Goal: Feedback & Contribution: Submit feedback/report problem

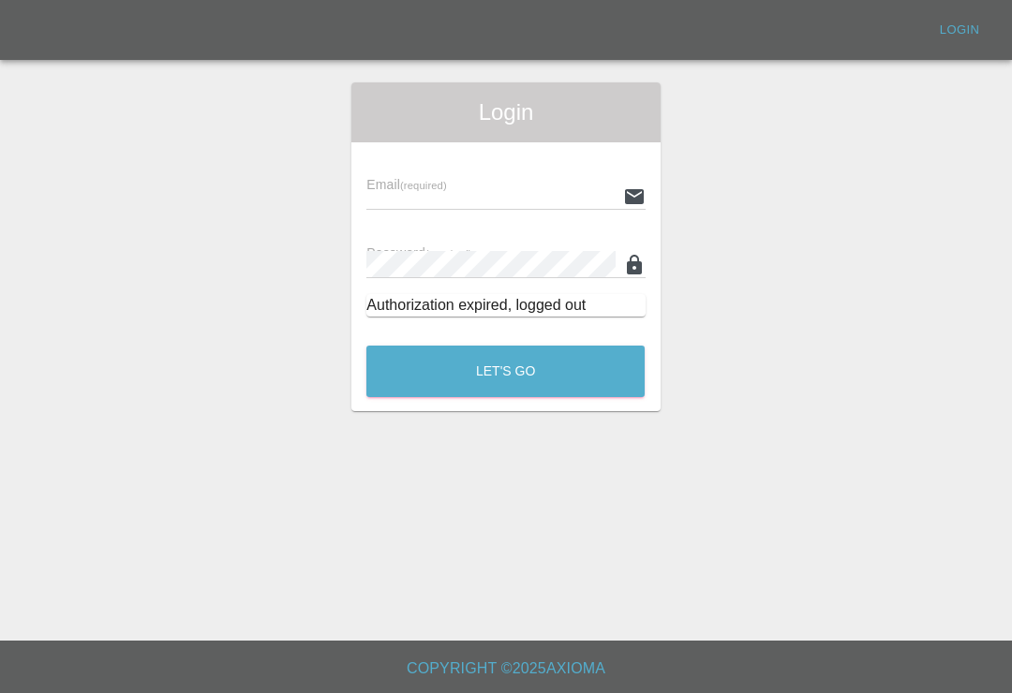
click at [543, 200] on input "text" at bounding box center [490, 196] width 248 height 27
type input "[EMAIL_ADDRESS][DOMAIN_NAME]"
click at [505, 371] on button "Let's Go" at bounding box center [505, 372] width 278 height 52
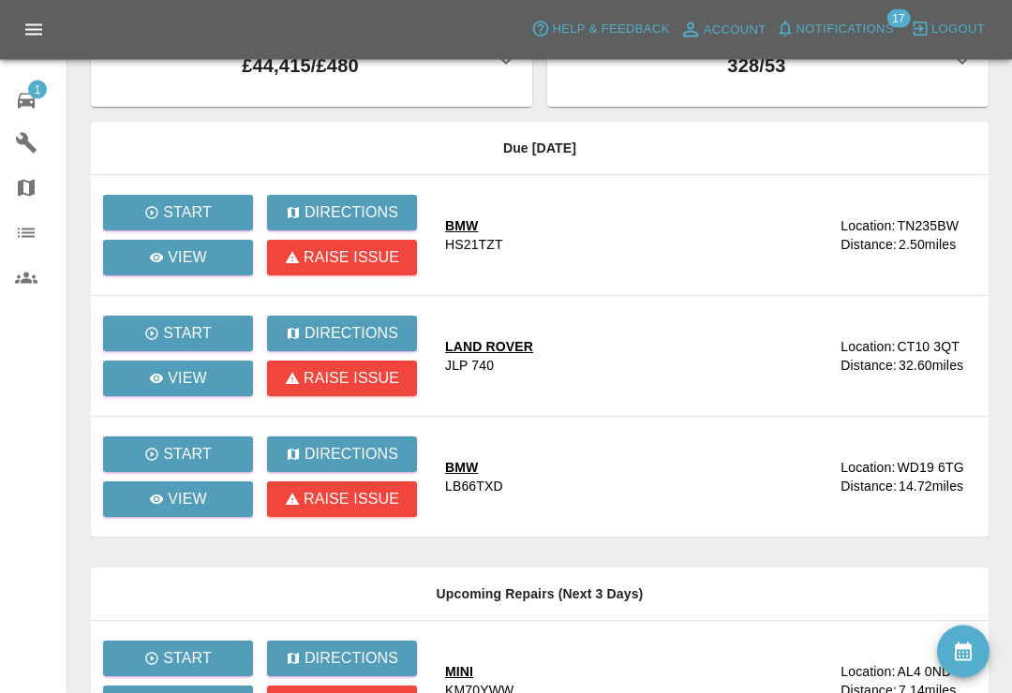
scroll to position [68, 0]
click at [221, 379] on link "View" at bounding box center [178, 379] width 150 height 36
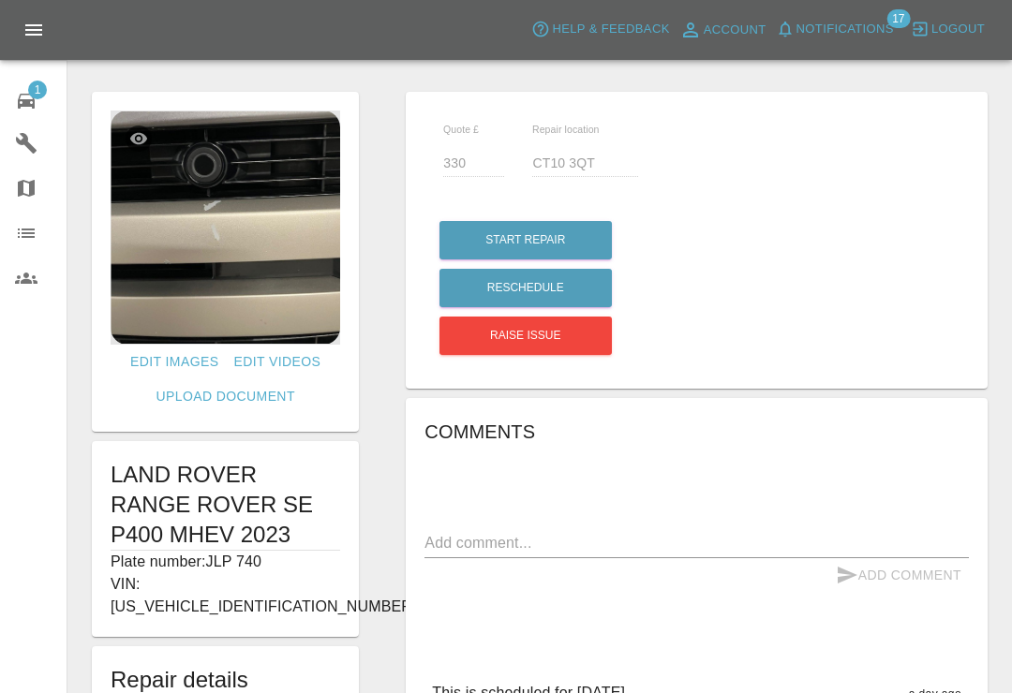
click at [33, 99] on icon at bounding box center [26, 101] width 17 height 15
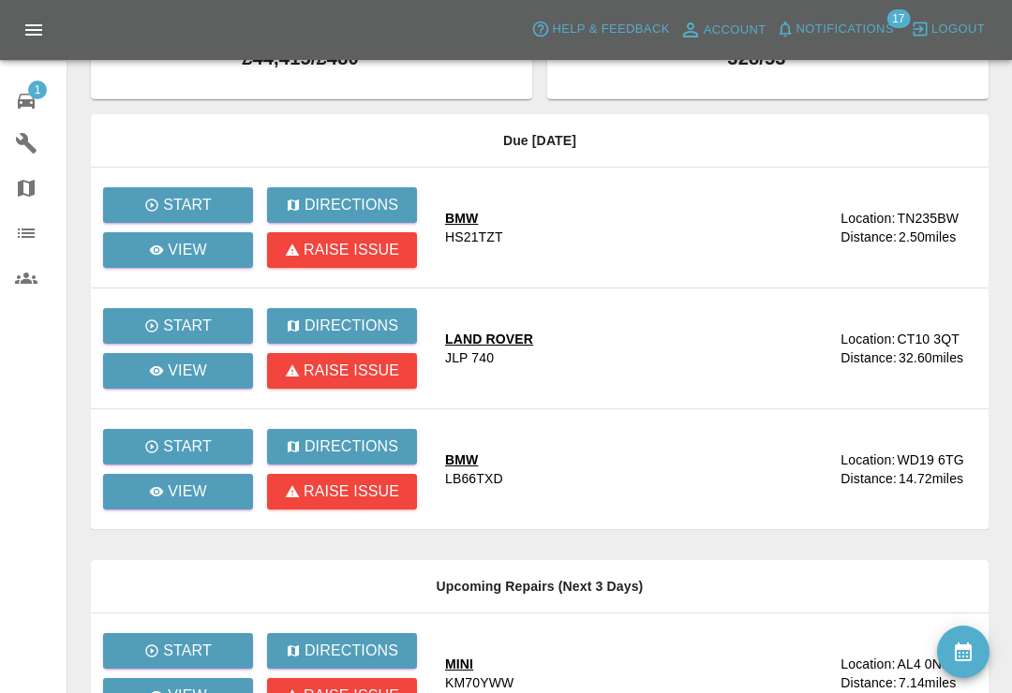
scroll to position [82, 0]
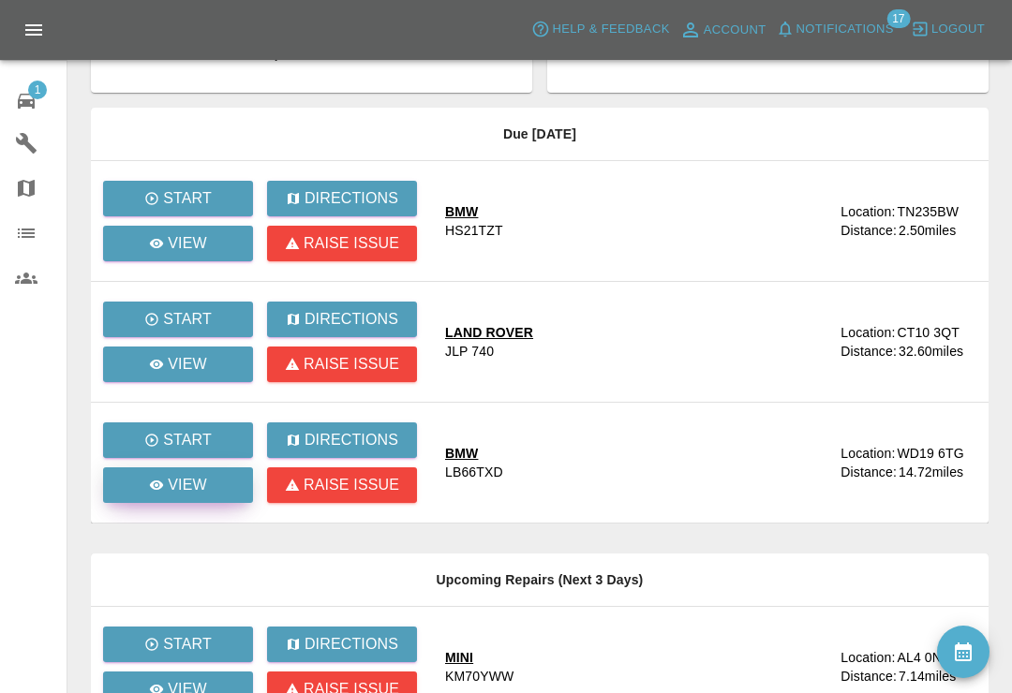
click at [213, 482] on link "View" at bounding box center [178, 485] width 150 height 36
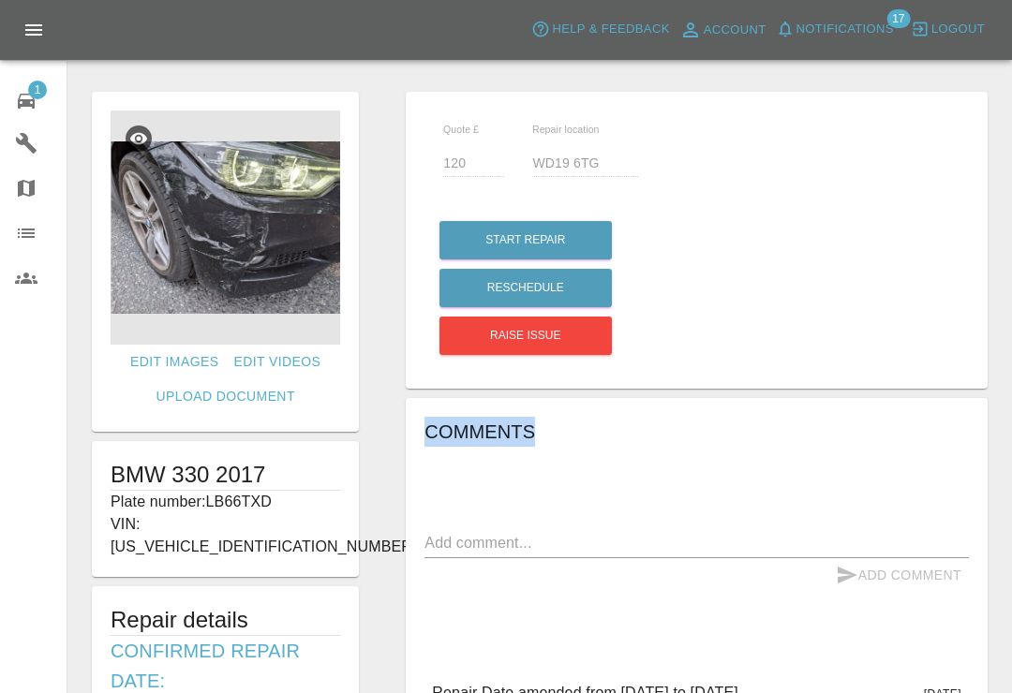
click at [975, 75] on div at bounding box center [539, 52] width 914 height 60
click at [36, 100] on icon at bounding box center [26, 101] width 22 height 22
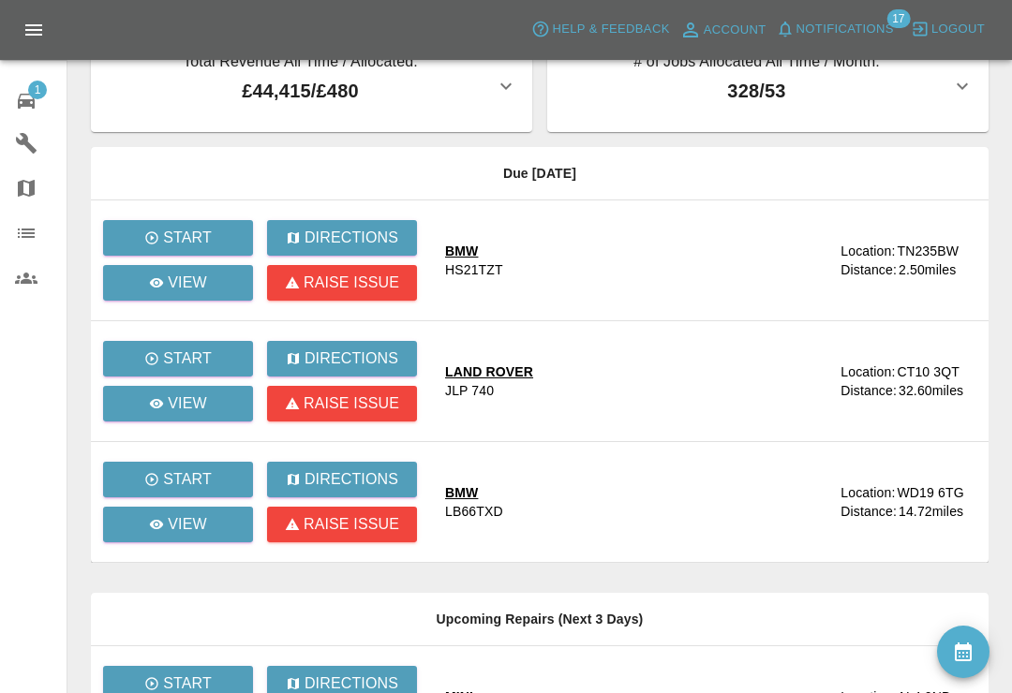
scroll to position [49, 0]
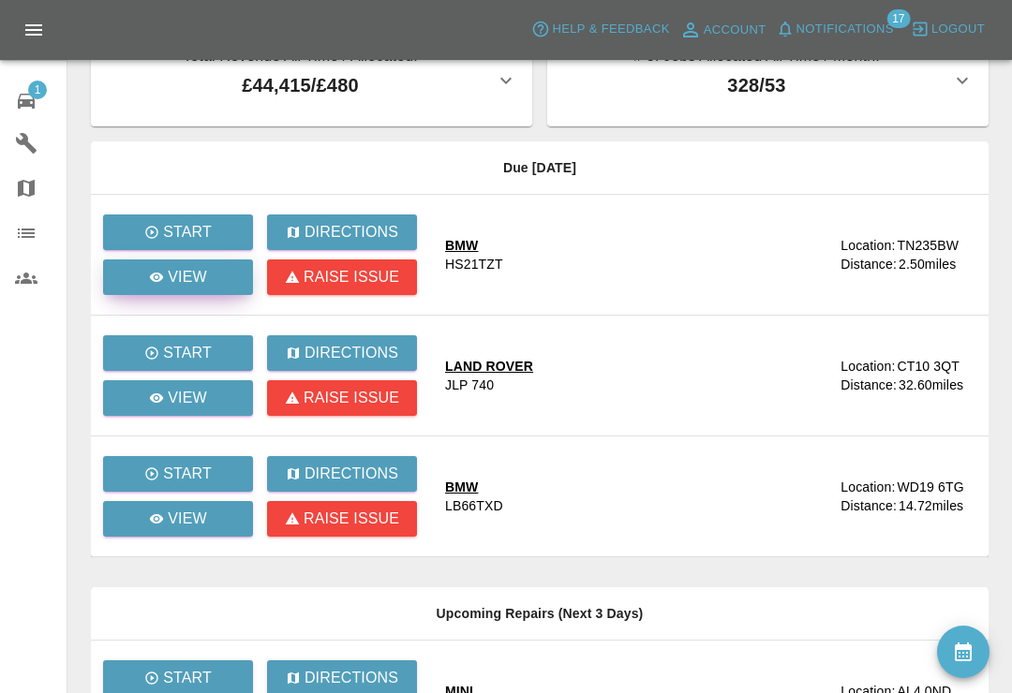
click at [204, 267] on p "View" at bounding box center [187, 277] width 39 height 22
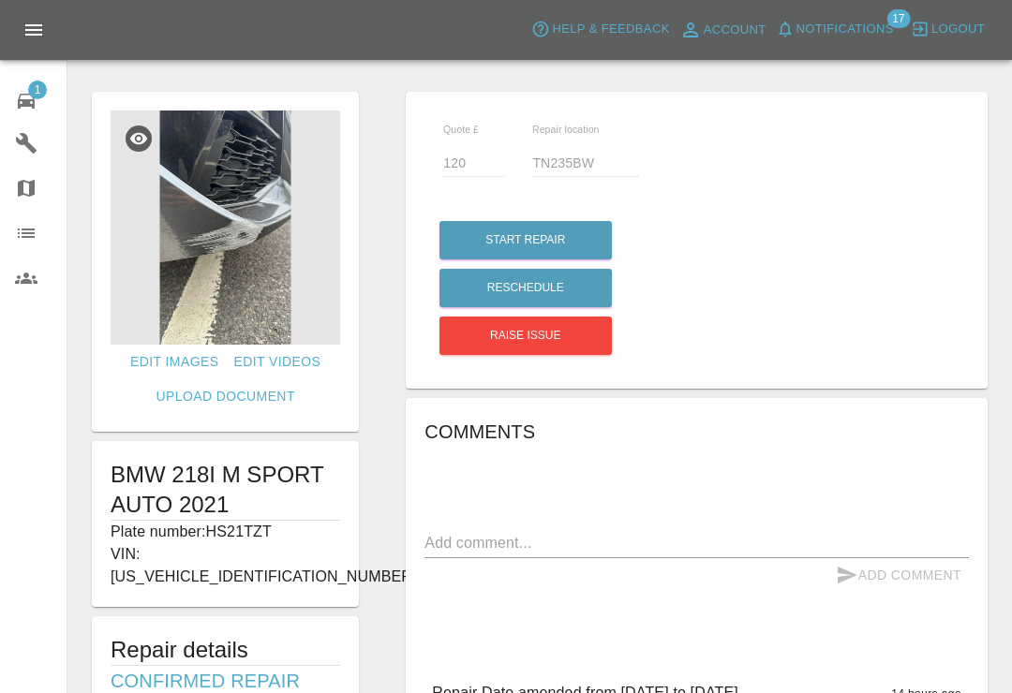
click at [527, 74] on div at bounding box center [539, 52] width 914 height 60
click at [43, 98] on div "1" at bounding box center [41, 98] width 52 height 27
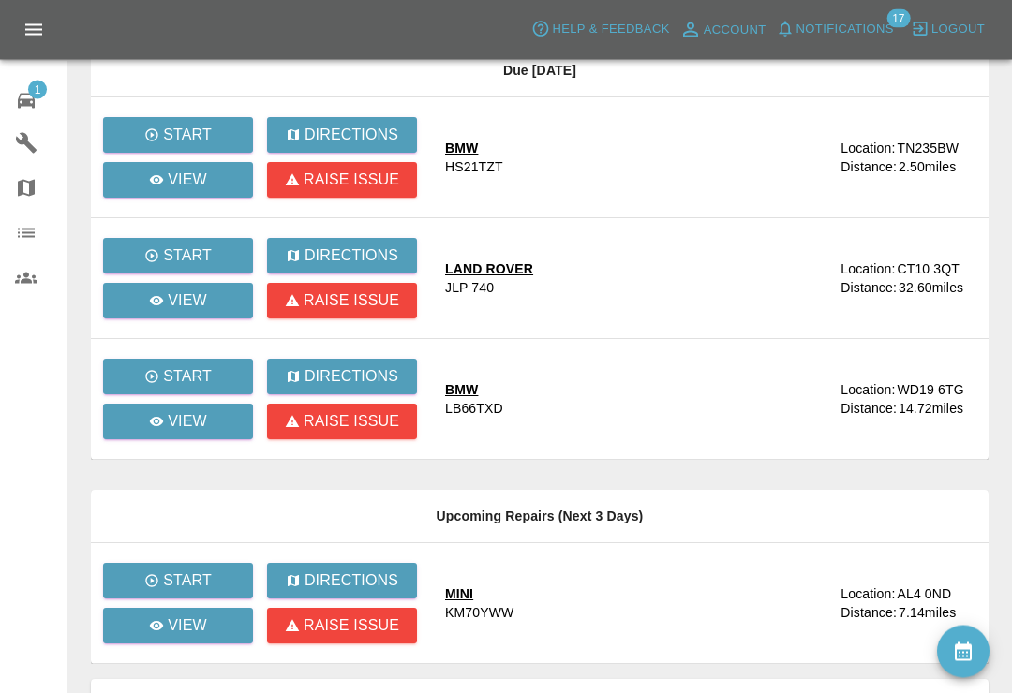
scroll to position [146, 0]
click at [192, 301] on p "View" at bounding box center [187, 300] width 39 height 22
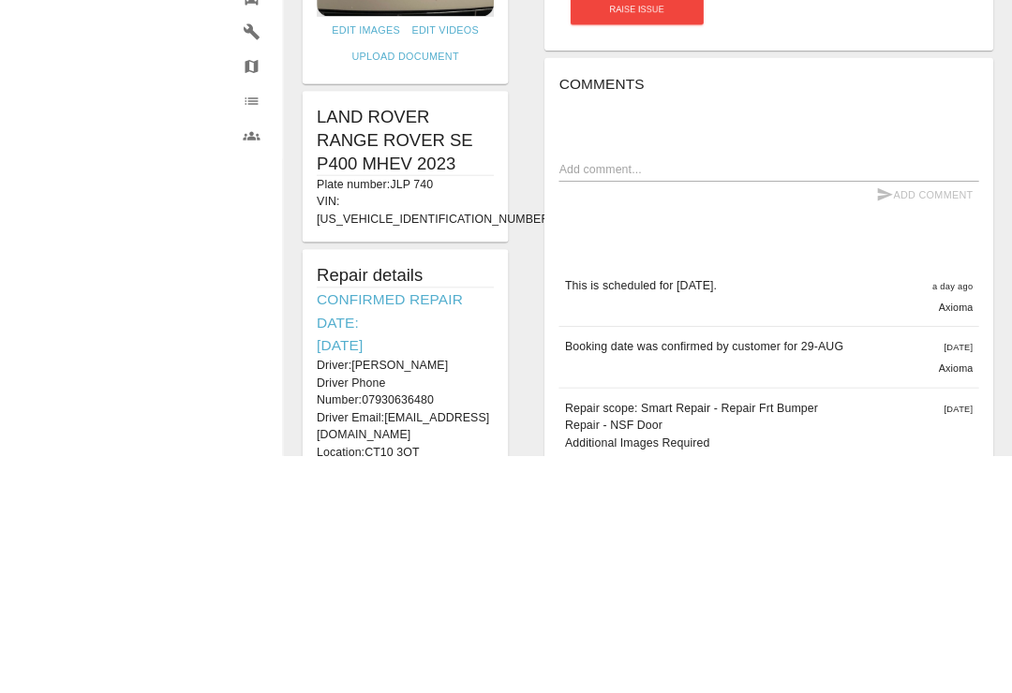
scroll to position [471, 0]
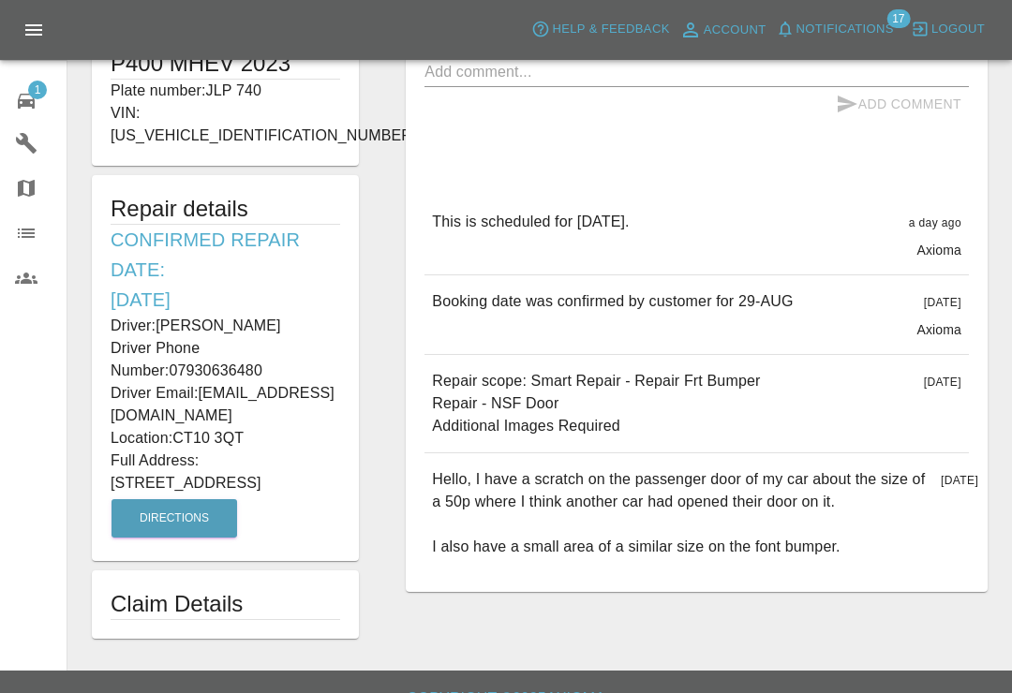
click at [39, 95] on span "1" at bounding box center [37, 90] width 19 height 19
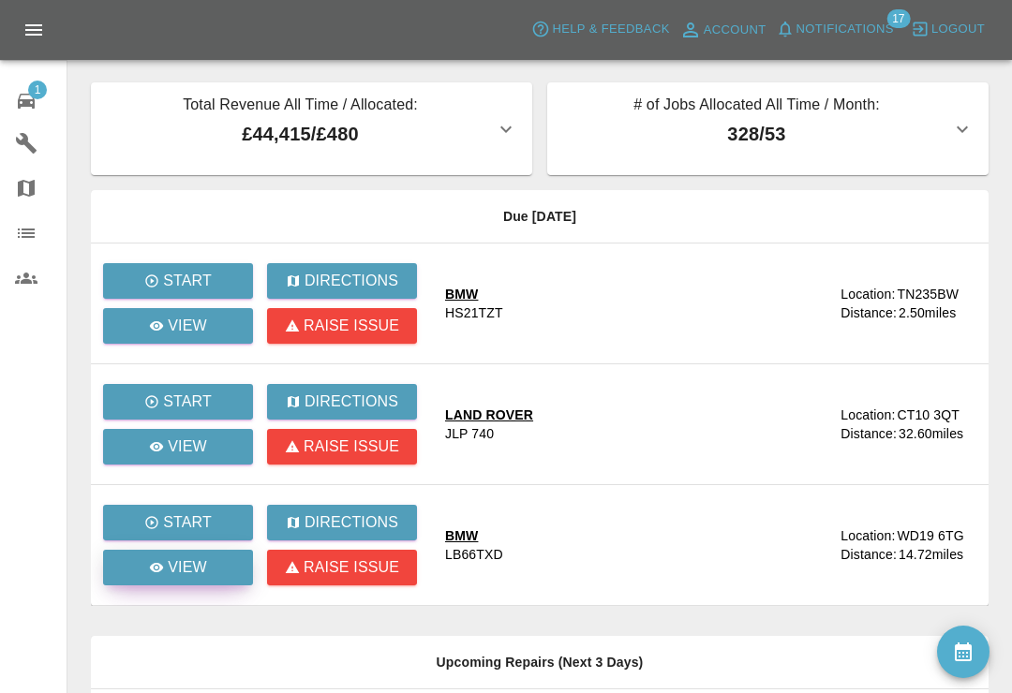
click at [206, 561] on p "View" at bounding box center [187, 567] width 39 height 22
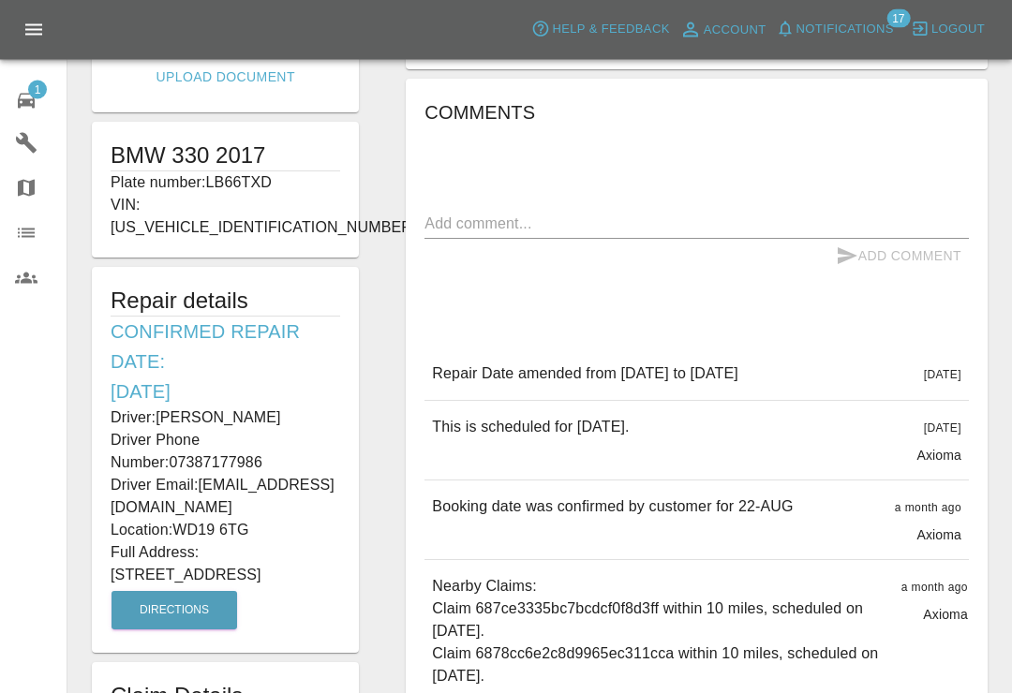
scroll to position [324, 0]
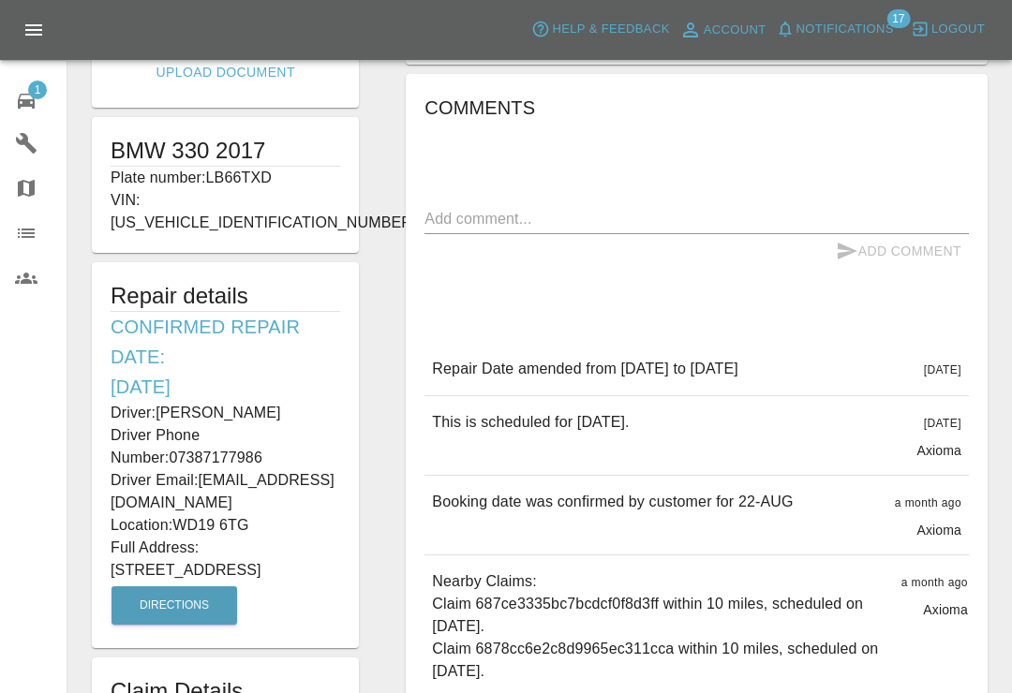
click at [807, 32] on span "Notifications" at bounding box center [844, 30] width 97 height 22
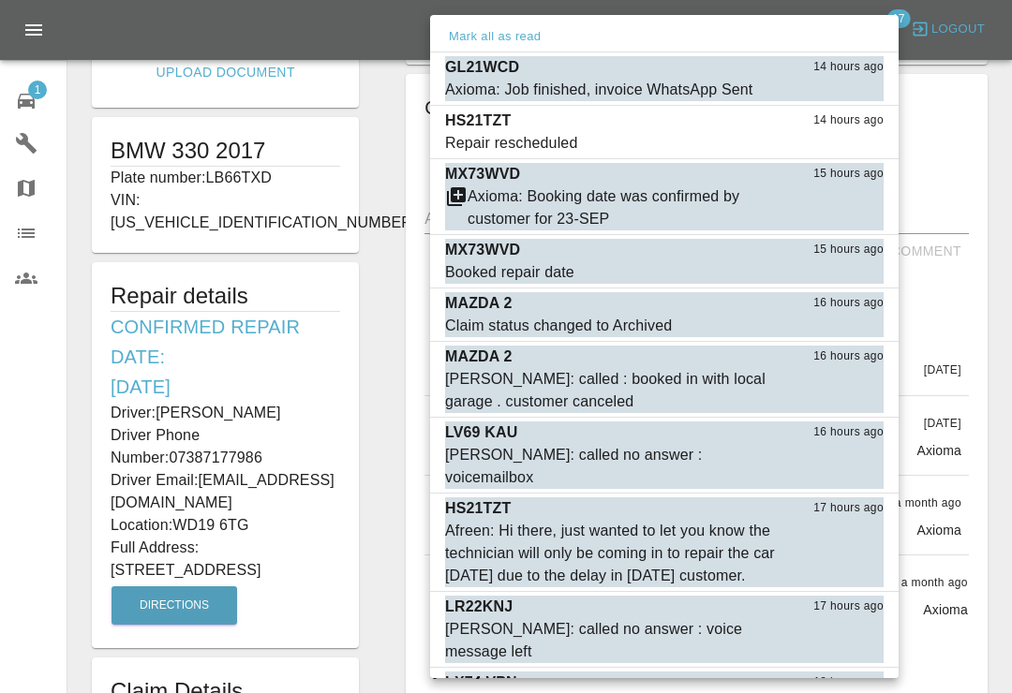
click at [868, 90] on button "Mark as read" at bounding box center [842, 91] width 82 height 22
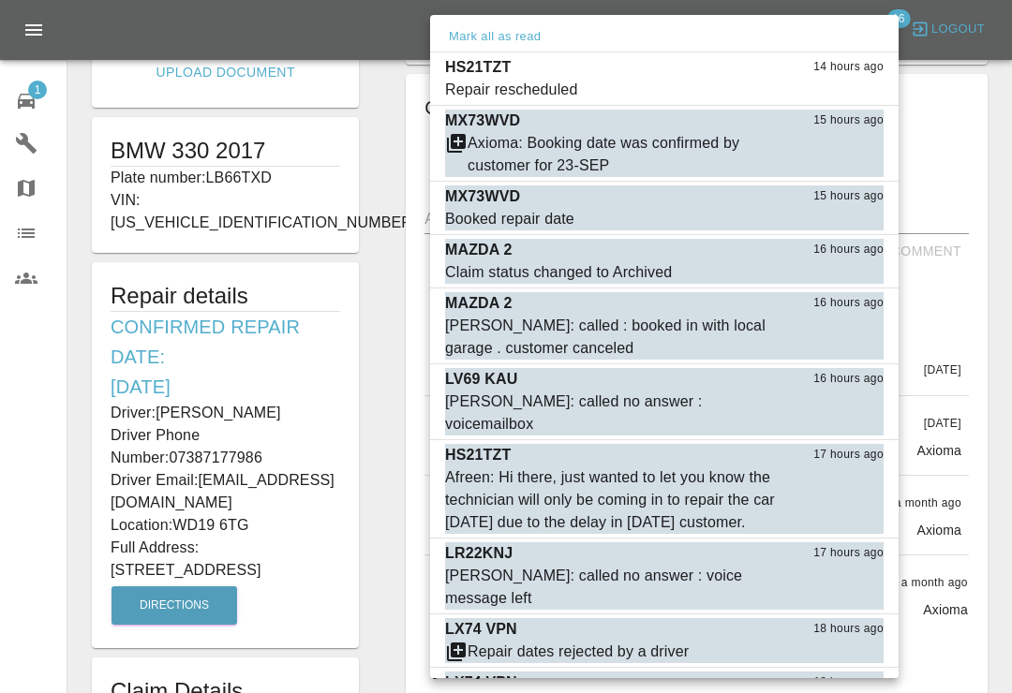
click at [866, 89] on button "Mark as read" at bounding box center [842, 91] width 82 height 22
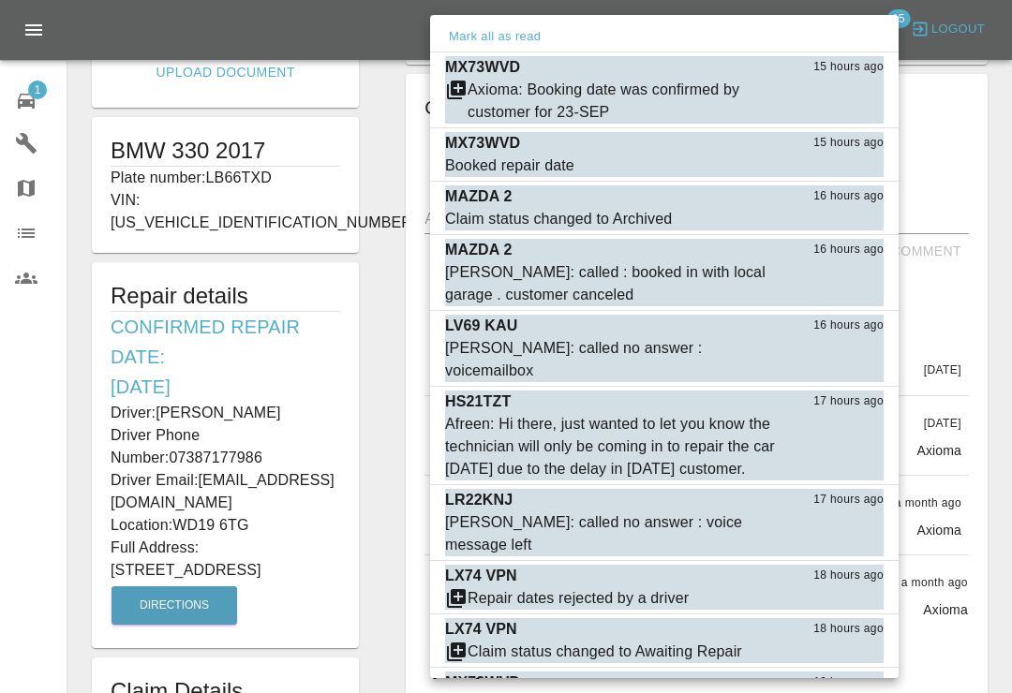
click at [850, 219] on button "Mark as read" at bounding box center [842, 220] width 82 height 22
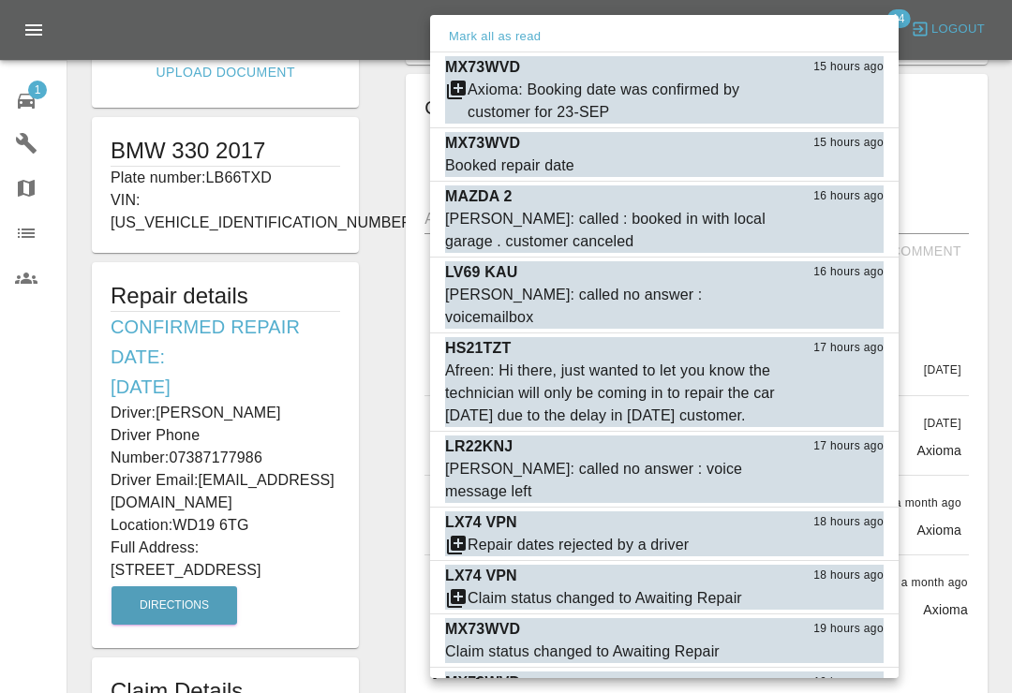
click at [855, 245] on button "Mark as read" at bounding box center [842, 242] width 82 height 22
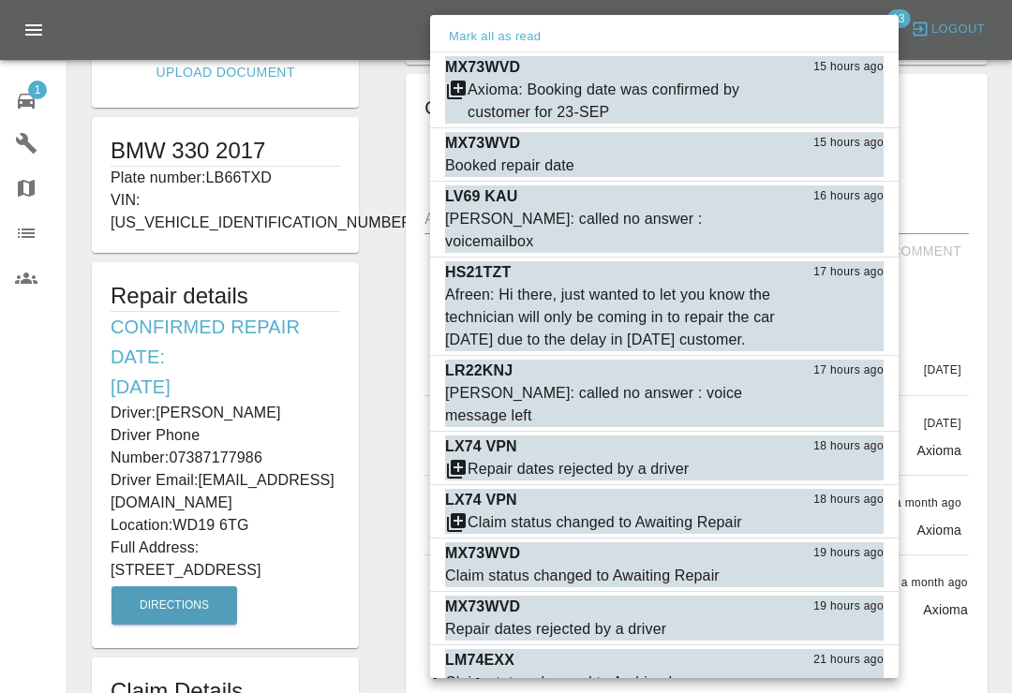
click at [859, 231] on button "Mark as read" at bounding box center [842, 242] width 82 height 22
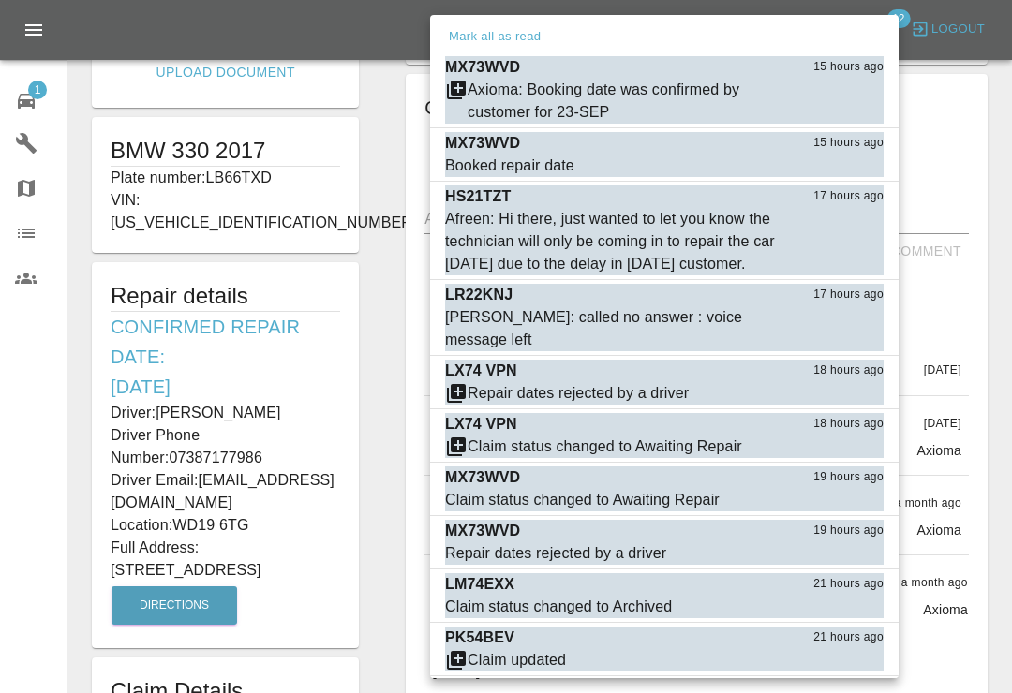
click at [852, 263] on button "Mark as read" at bounding box center [842, 265] width 82 height 22
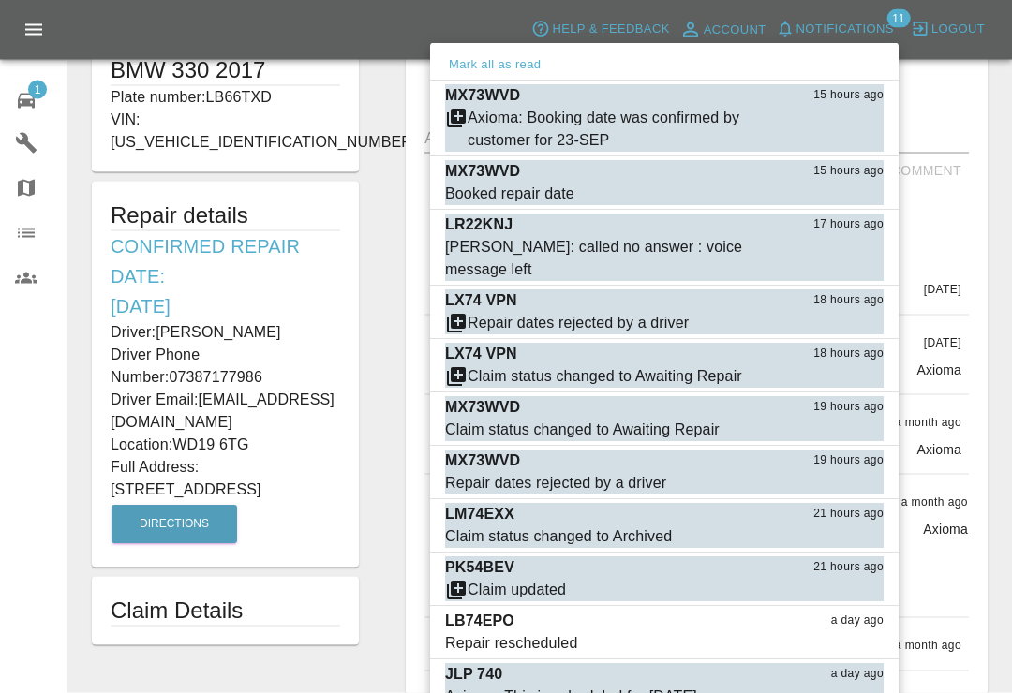
scroll to position [407, 0]
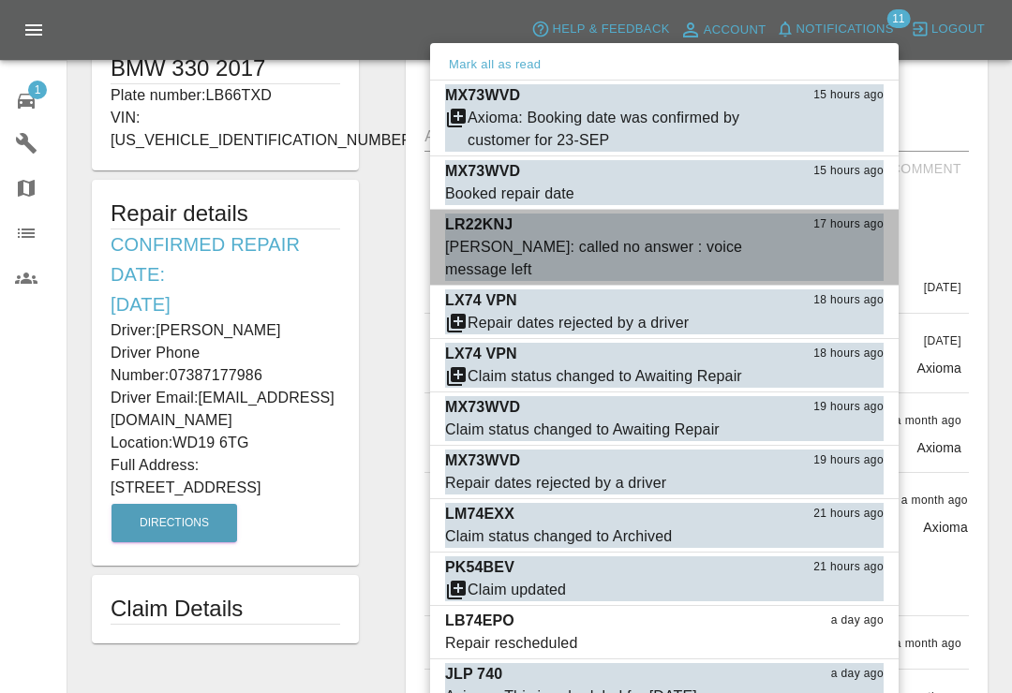
click at [854, 259] on button "Mark as read" at bounding box center [842, 270] width 82 height 22
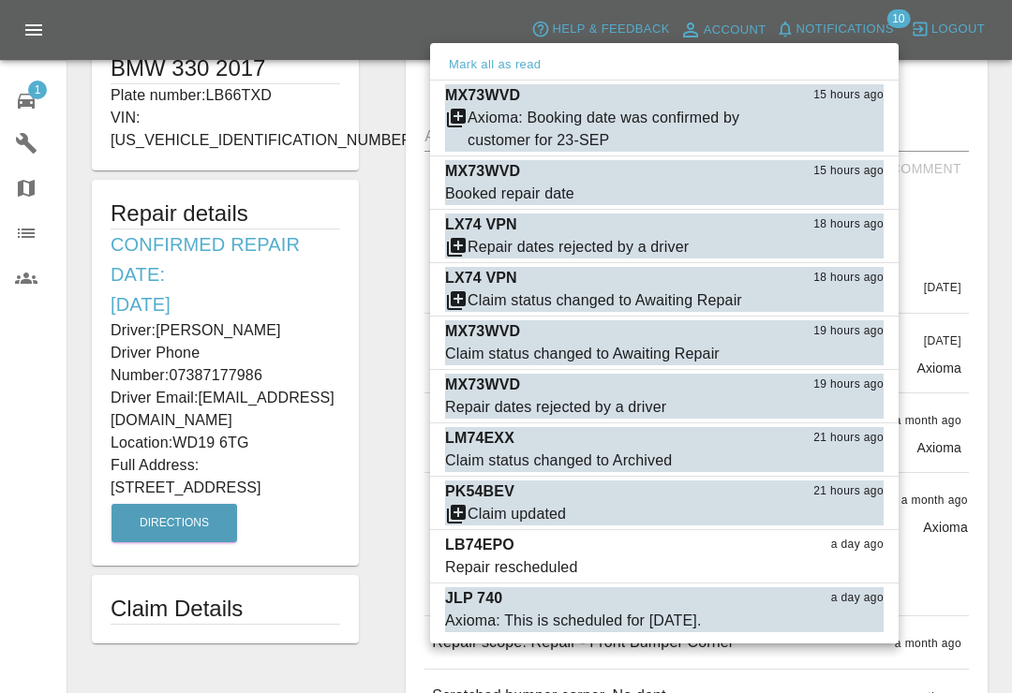
click at [862, 246] on button "Mark as read" at bounding box center [842, 248] width 82 height 22
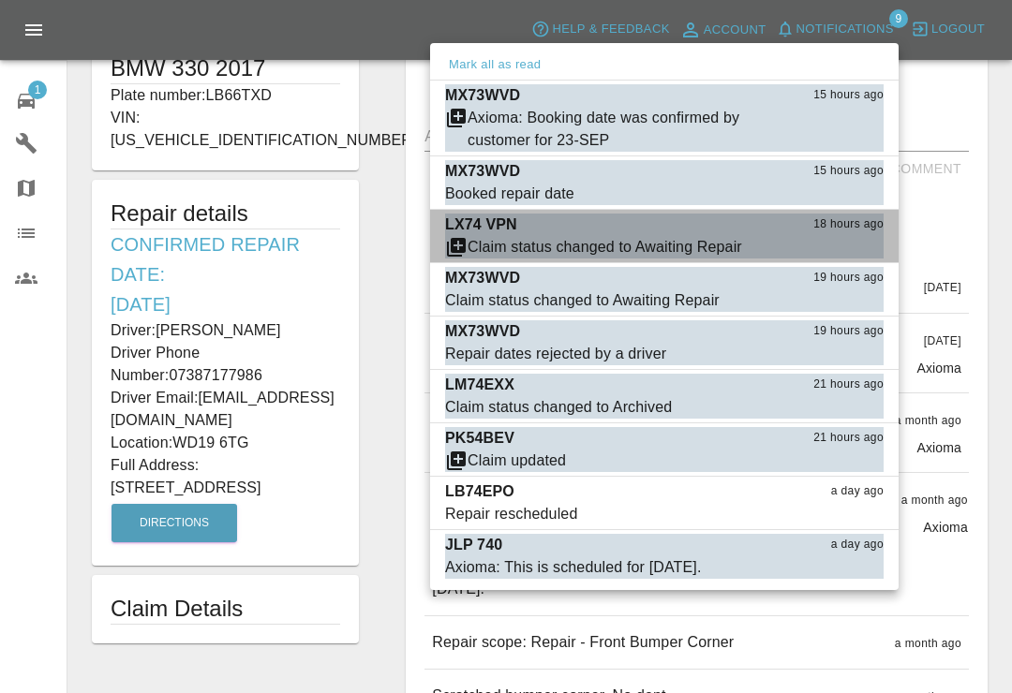
click at [860, 245] on button "Mark as read" at bounding box center [842, 248] width 82 height 22
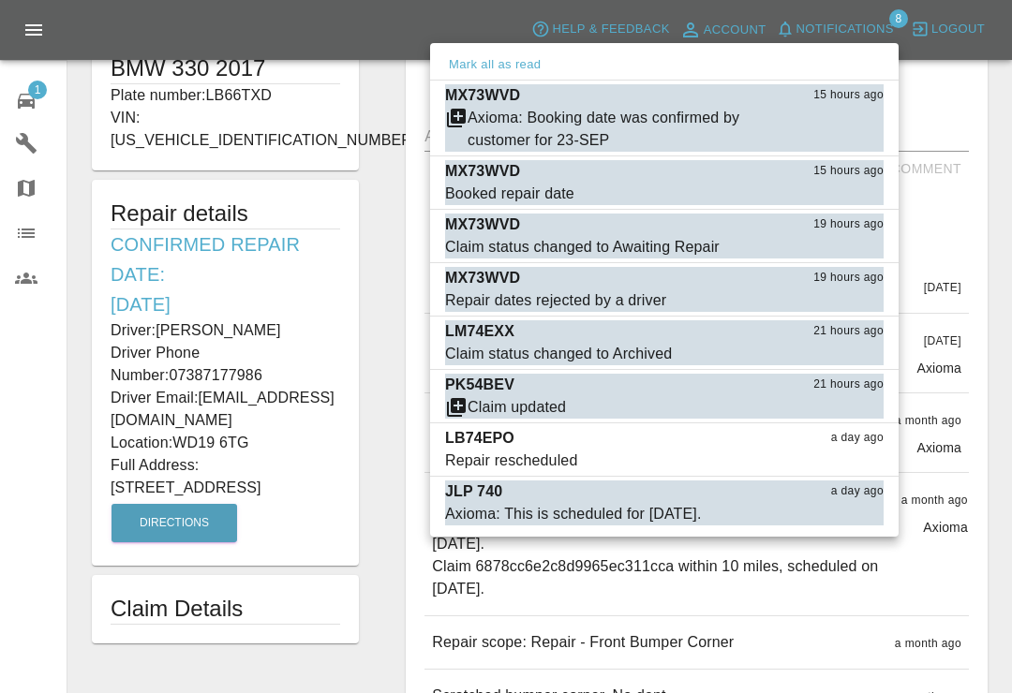
click at [865, 245] on button "Mark as read" at bounding box center [842, 248] width 82 height 22
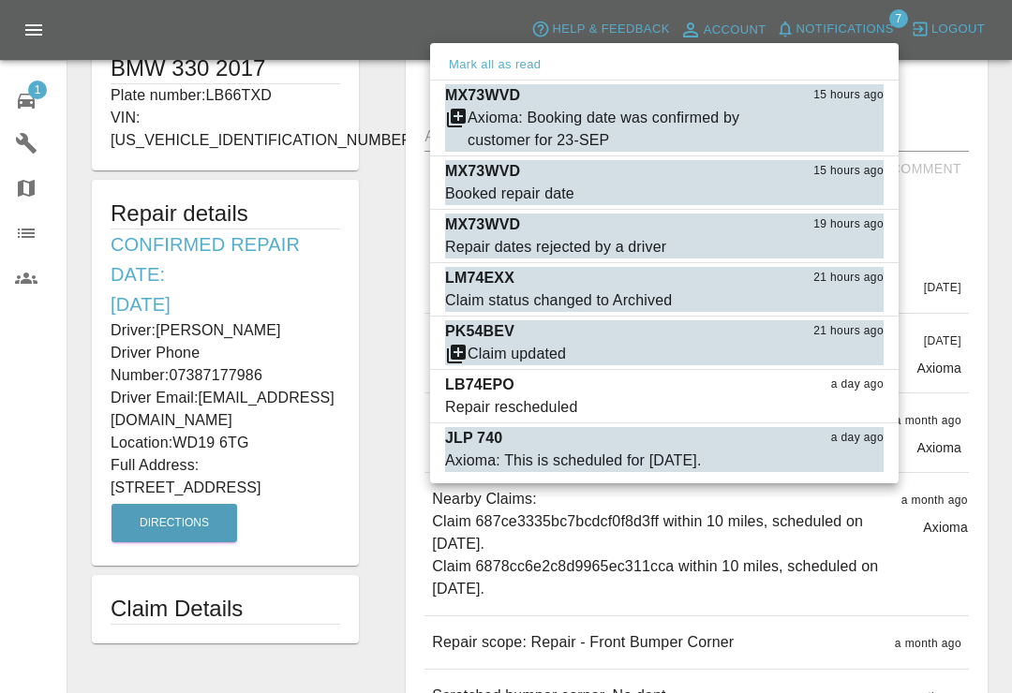
click at [860, 245] on button "Mark as read" at bounding box center [842, 248] width 82 height 22
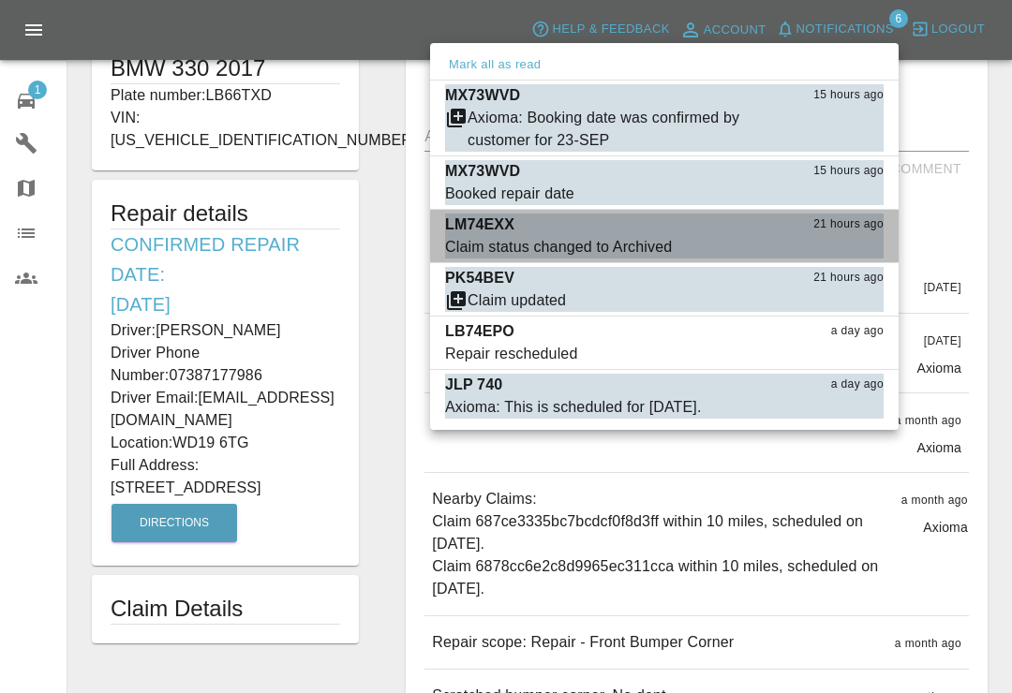
click at [857, 245] on button "Mark as read" at bounding box center [842, 248] width 82 height 22
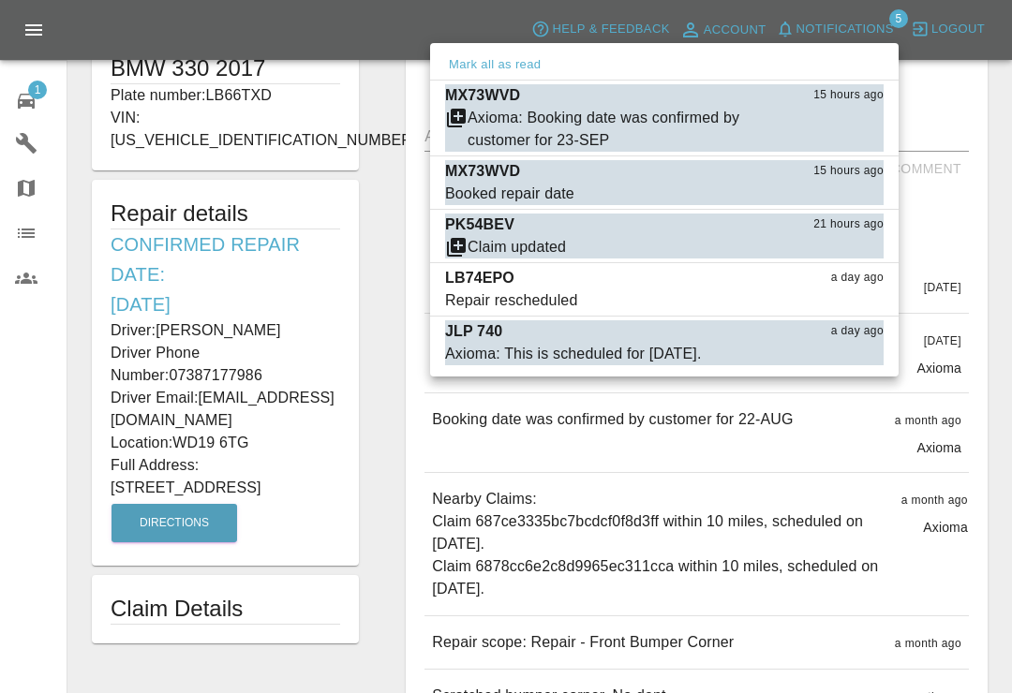
click at [995, 126] on div at bounding box center [506, 346] width 1012 height 693
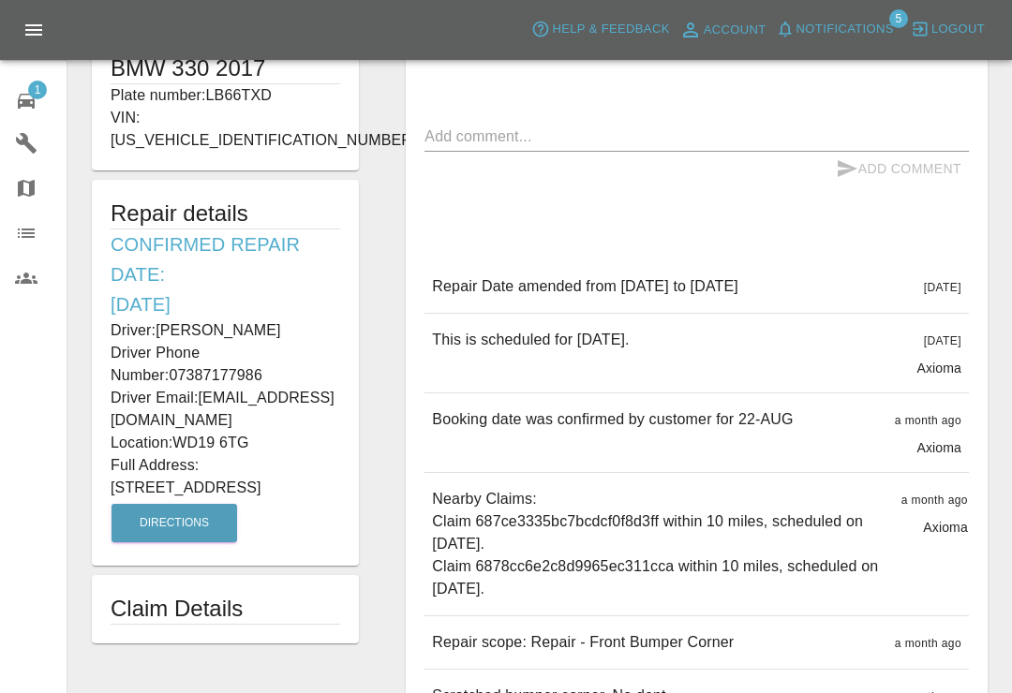
click at [1002, 118] on div "Quote £ 120 Repair location WD19 6TG Start Repair Reschedule Raise issue Commen…" at bounding box center [696, 213] width 628 height 1074
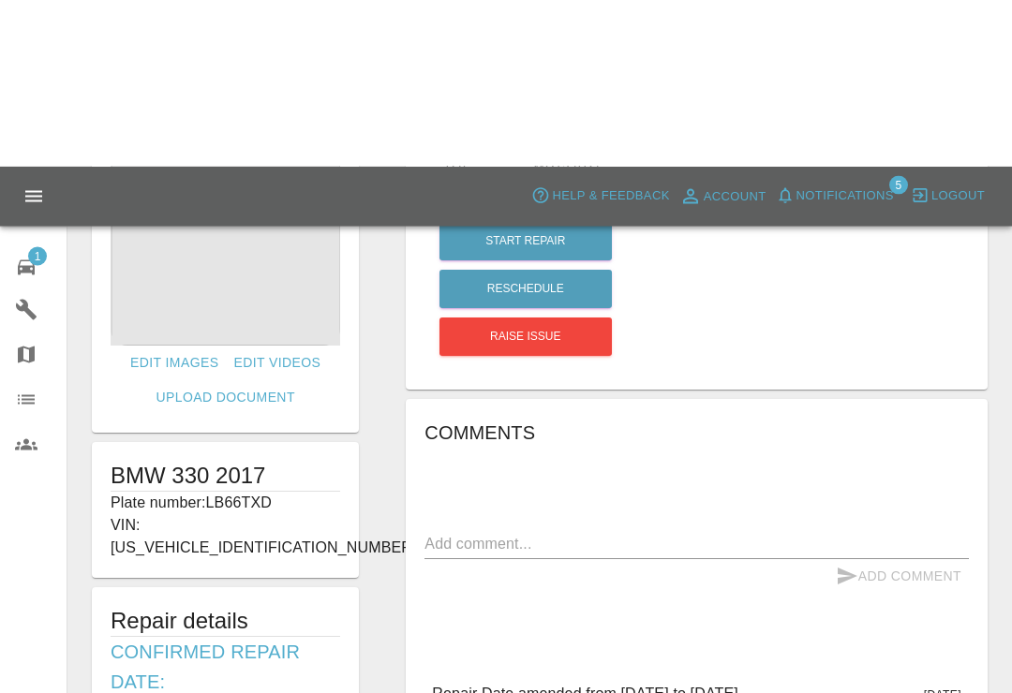
scroll to position [0, 0]
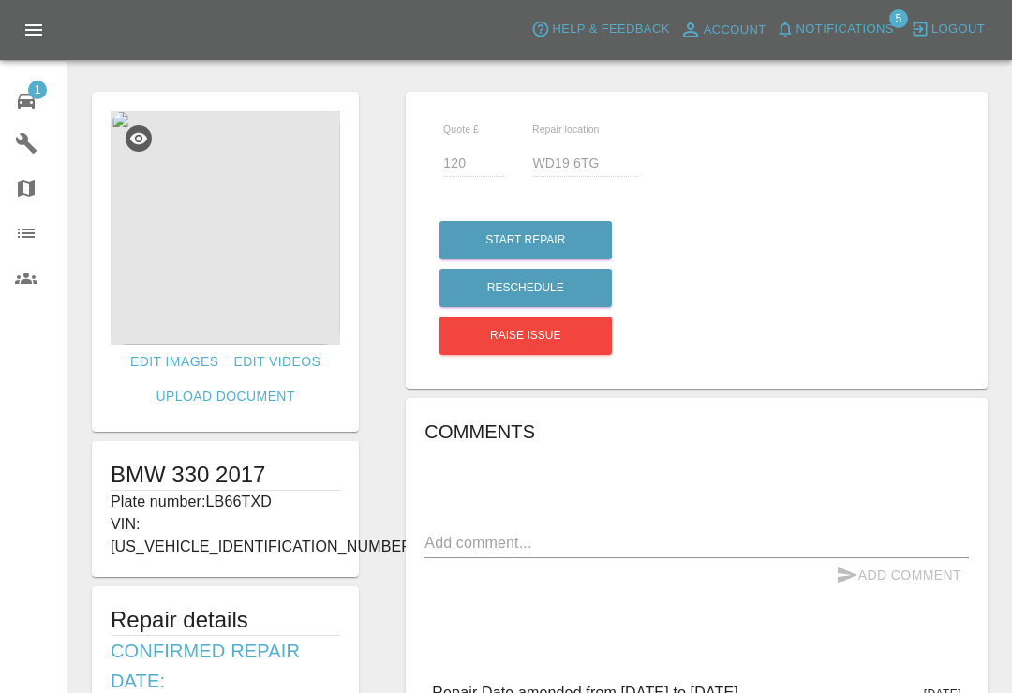
click at [1004, 218] on div "Quote £ 120 Repair location WD19 6TG Start Repair Reschedule Raise issue Commen…" at bounding box center [696, 619] width 628 height 1074
click at [69, 422] on div "Edit Images Edit Videos Upload Document BMW 330 2017 Plate number: LB66TXD VIN:…" at bounding box center [225, 619] width 314 height 1074
click at [968, 81] on div at bounding box center [539, 52] width 914 height 60
click at [39, 102] on div "1" at bounding box center [41, 98] width 52 height 27
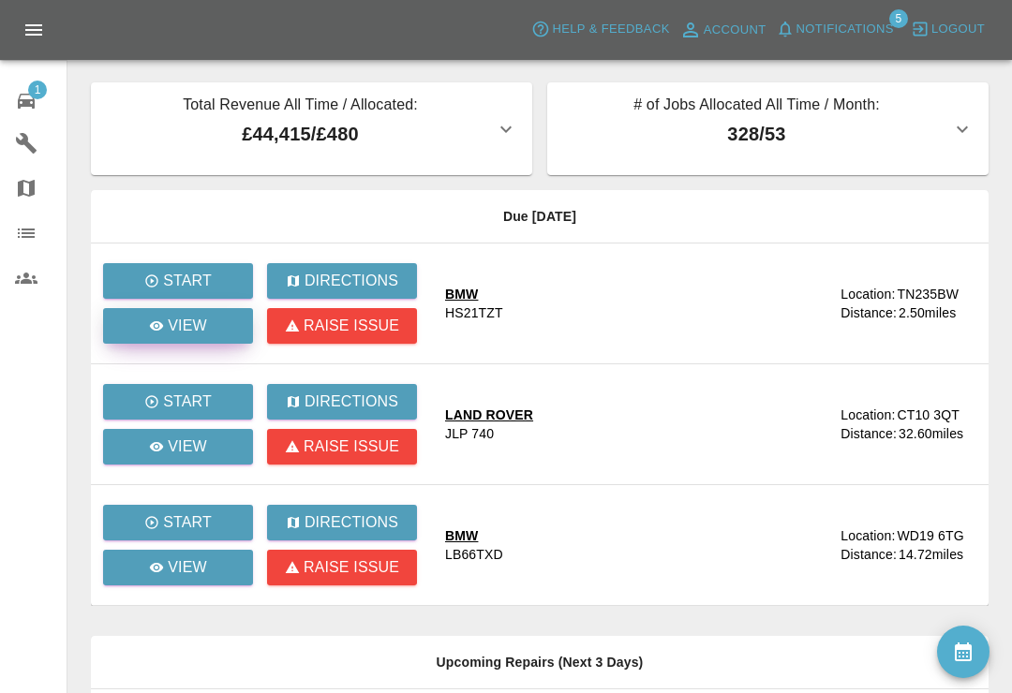
click at [175, 334] on p "View" at bounding box center [187, 326] width 39 height 22
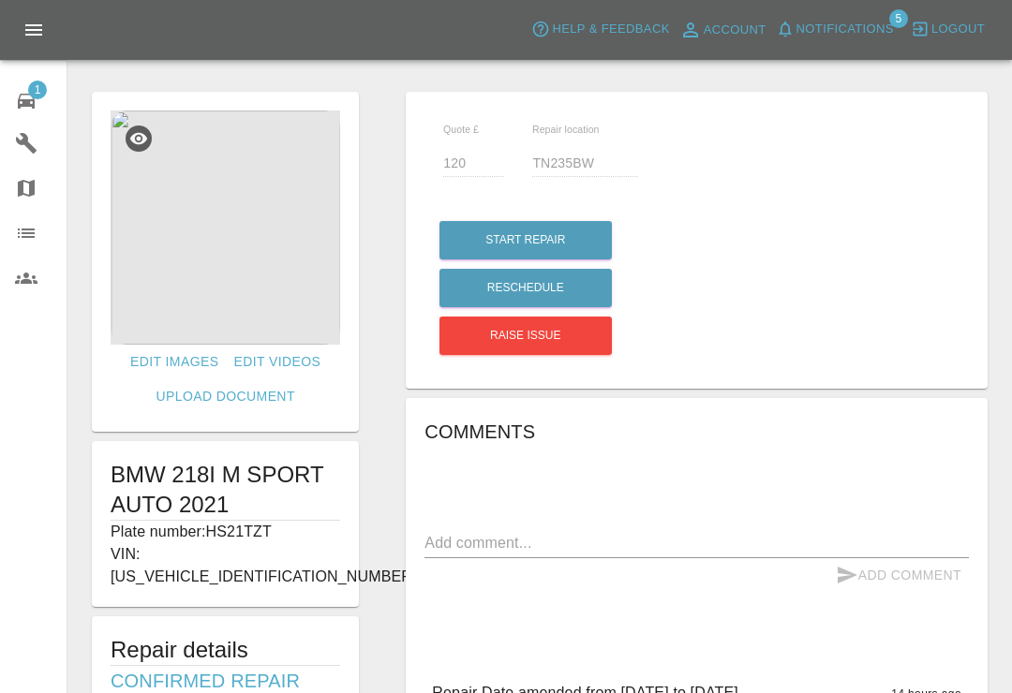
click at [20, 111] on icon at bounding box center [26, 101] width 22 height 22
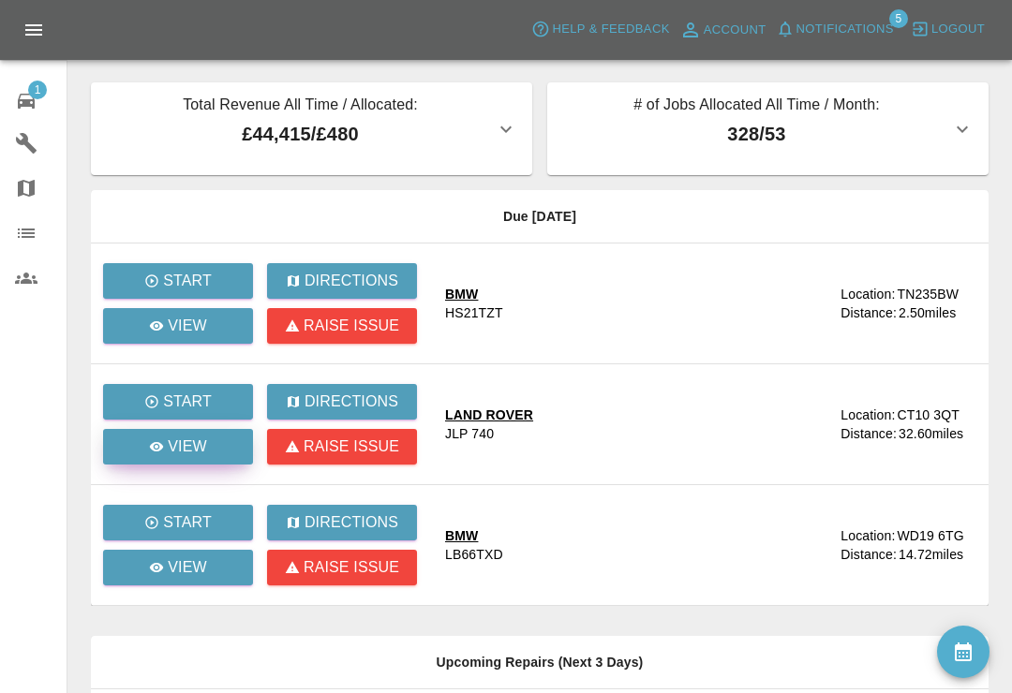
click at [156, 452] on icon at bounding box center [156, 446] width 15 height 15
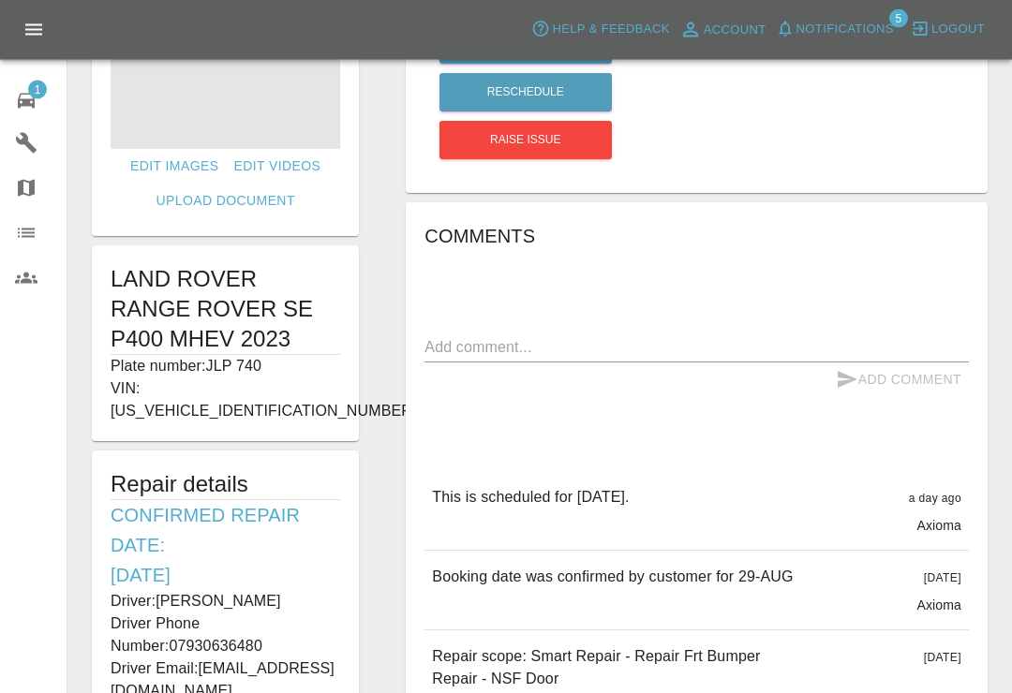
scroll to position [196, 0]
click at [745, 338] on textarea at bounding box center [696, 347] width 544 height 22
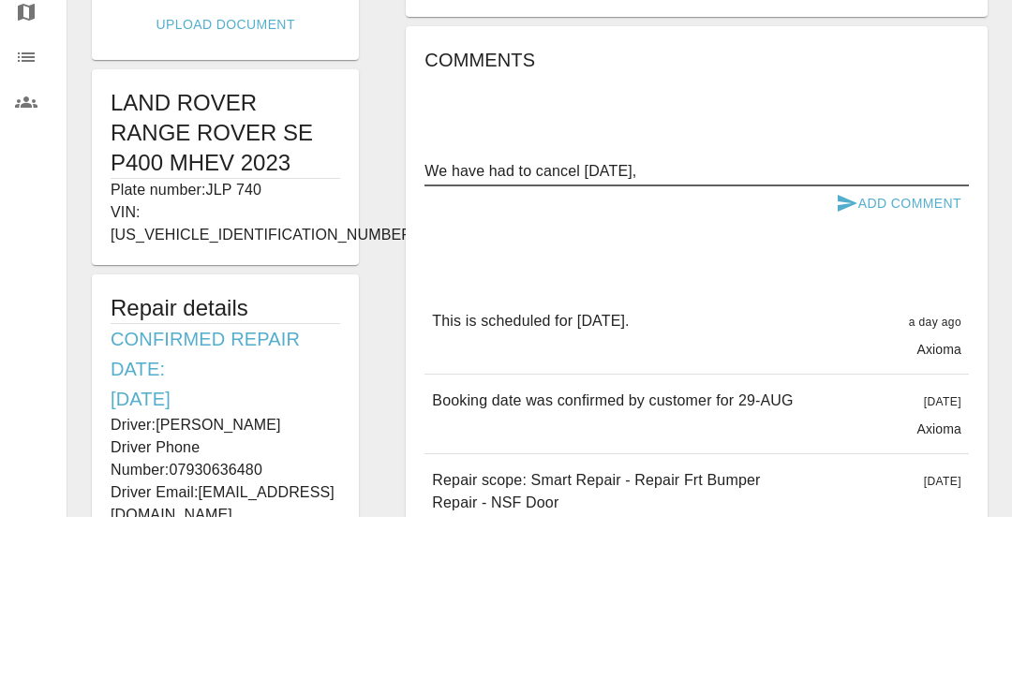
click at [78, 215] on div "Edit Images Edit Videos Upload Document LAND ROVER RANGE ROVER SE P400 MHEV 202…" at bounding box center [225, 405] width 314 height 1037
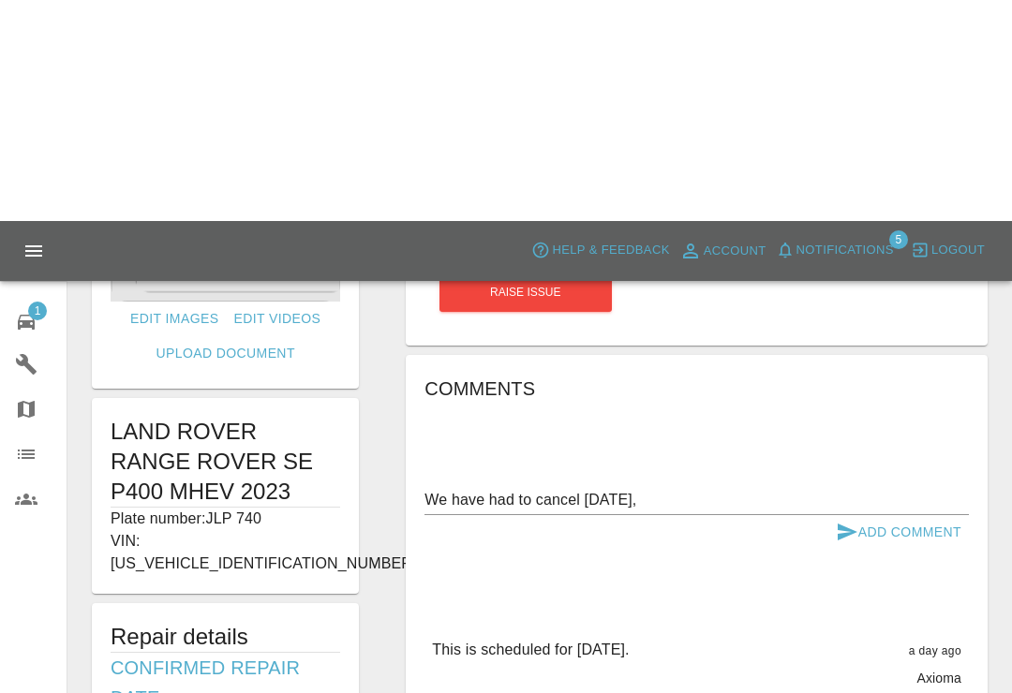
scroll to position [0, 0]
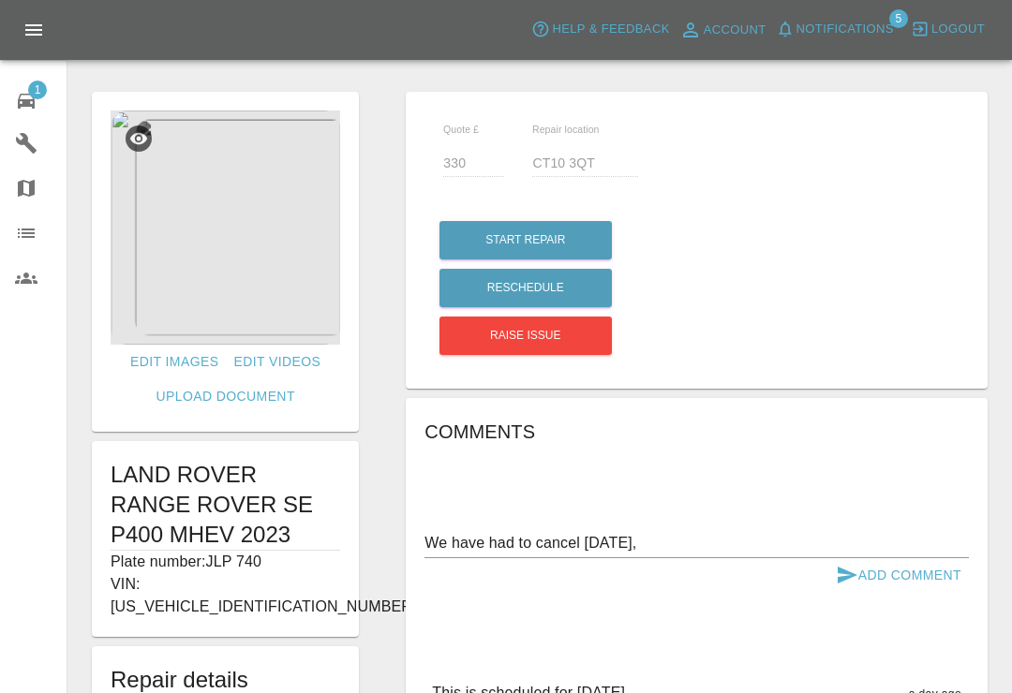
click at [201, 254] on img at bounding box center [225, 228] width 229 height 234
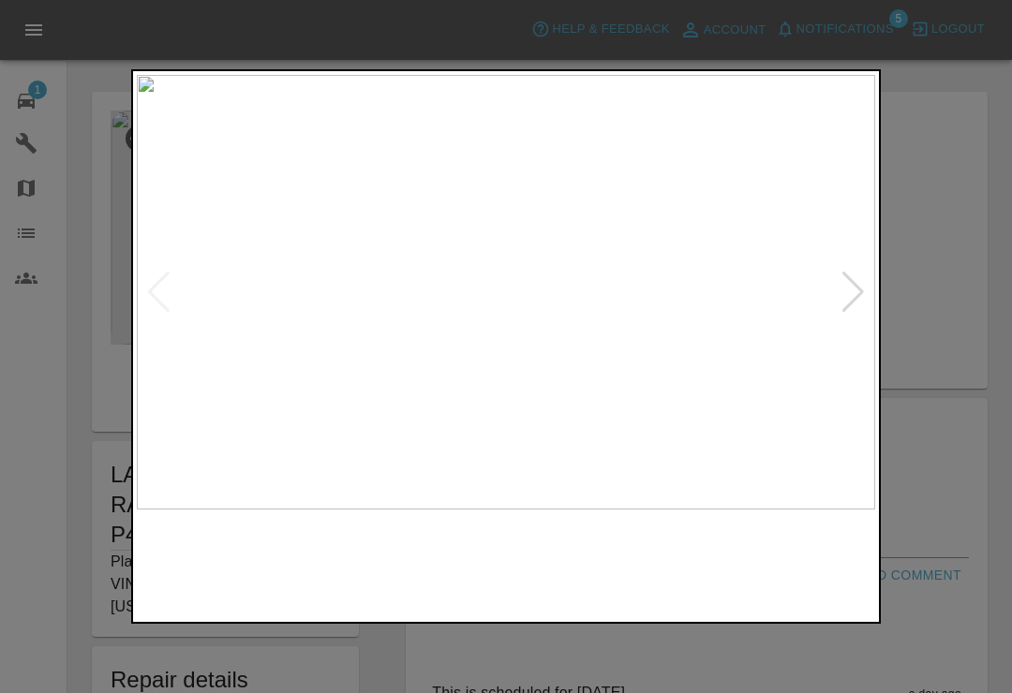
click at [868, 287] on img at bounding box center [506, 292] width 738 height 435
click at [852, 302] on div at bounding box center [852, 292] width 25 height 41
click at [970, 94] on div at bounding box center [506, 346] width 1012 height 693
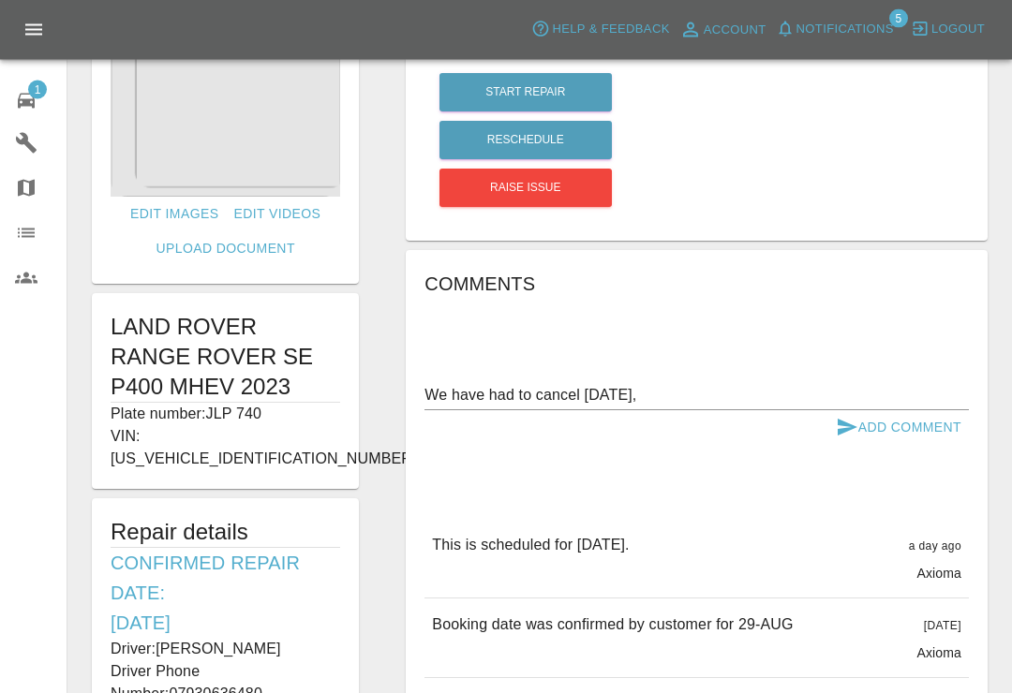
scroll to position [161, 0]
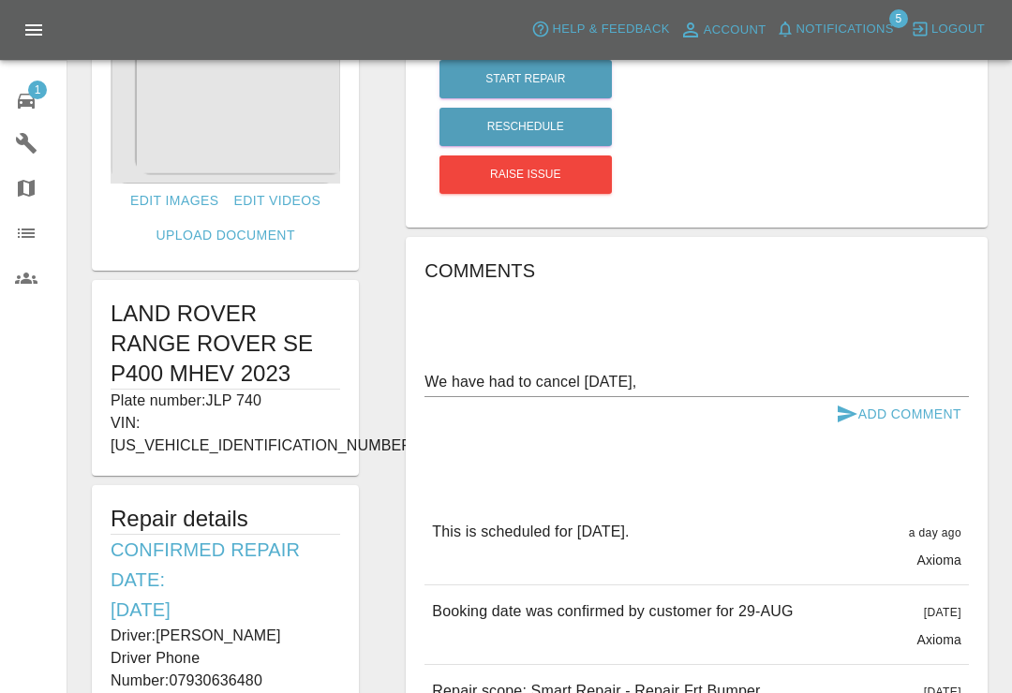
click at [663, 383] on textarea "We have had to cancel [DATE]," at bounding box center [696, 382] width 544 height 22
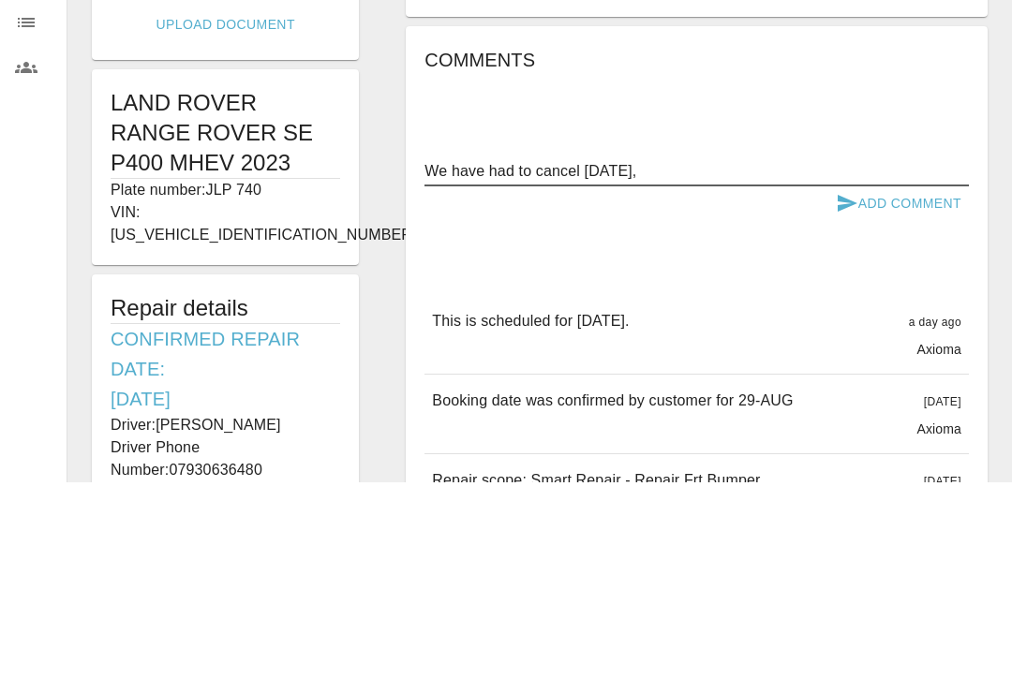
click at [1006, 186] on div "Quote £ 330 Repair location CT10 3QT Start Repair Reschedule Raise issue Commen…" at bounding box center [696, 439] width 628 height 1037
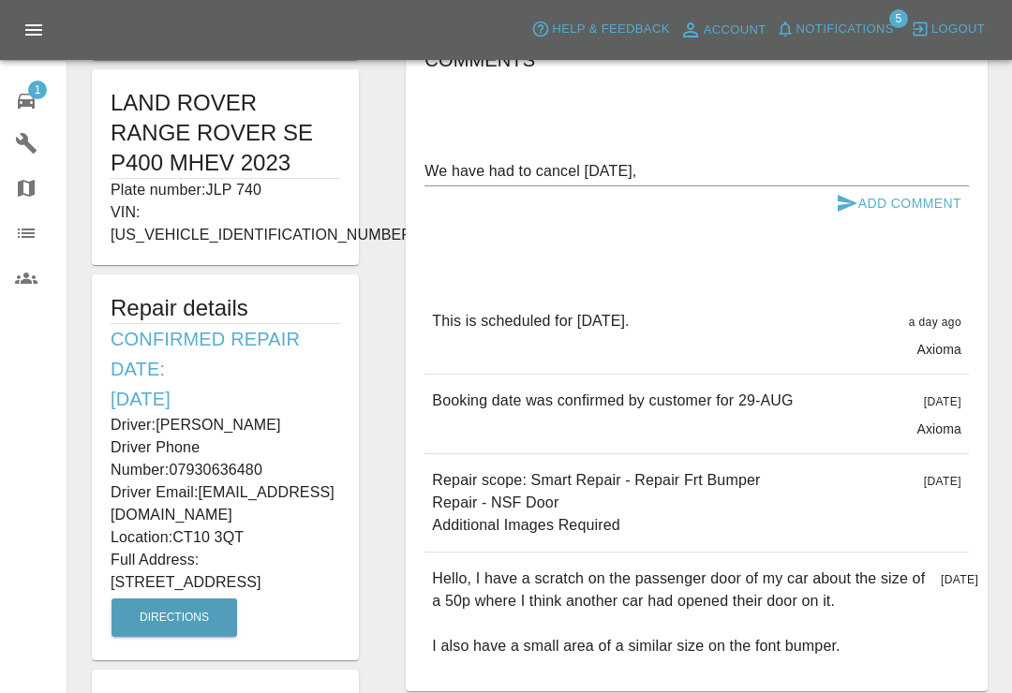
click at [658, 173] on textarea "We have had to cancel [DATE]," at bounding box center [696, 171] width 544 height 22
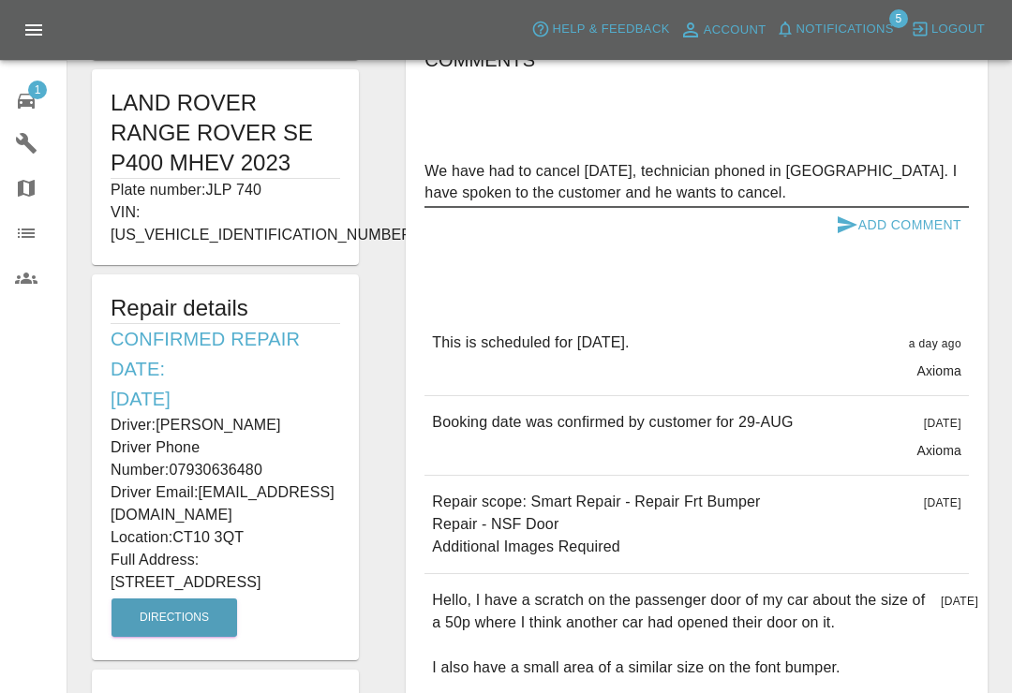
type textarea "We have had to cancel [DATE], technician phoned in [GEOGRAPHIC_DATA]. I have sp…"
click at [933, 225] on button "Add Comment" at bounding box center [898, 225] width 140 height 35
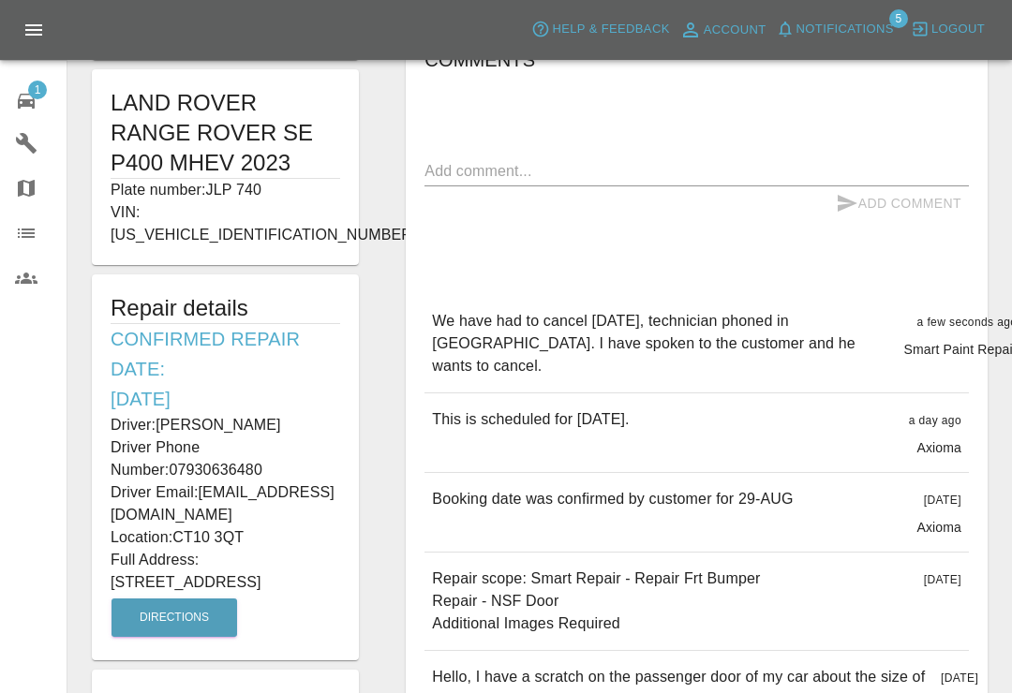
click at [75, 424] on div "Edit Images Edit Videos Upload Document LAND ROVER RANGE ROVER SE P400 MHEV 202…" at bounding box center [225, 255] width 314 height 1088
click at [28, 81] on link "1 Repair home" at bounding box center [33, 98] width 67 height 45
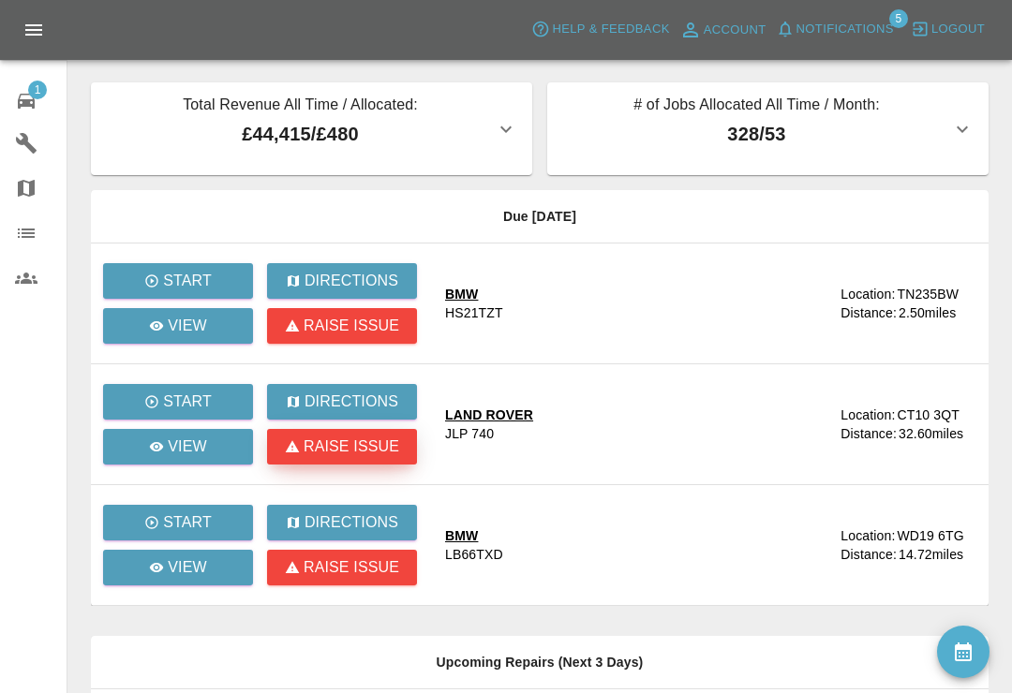
click at [386, 449] on p "Raise issue" at bounding box center [351, 447] width 96 height 22
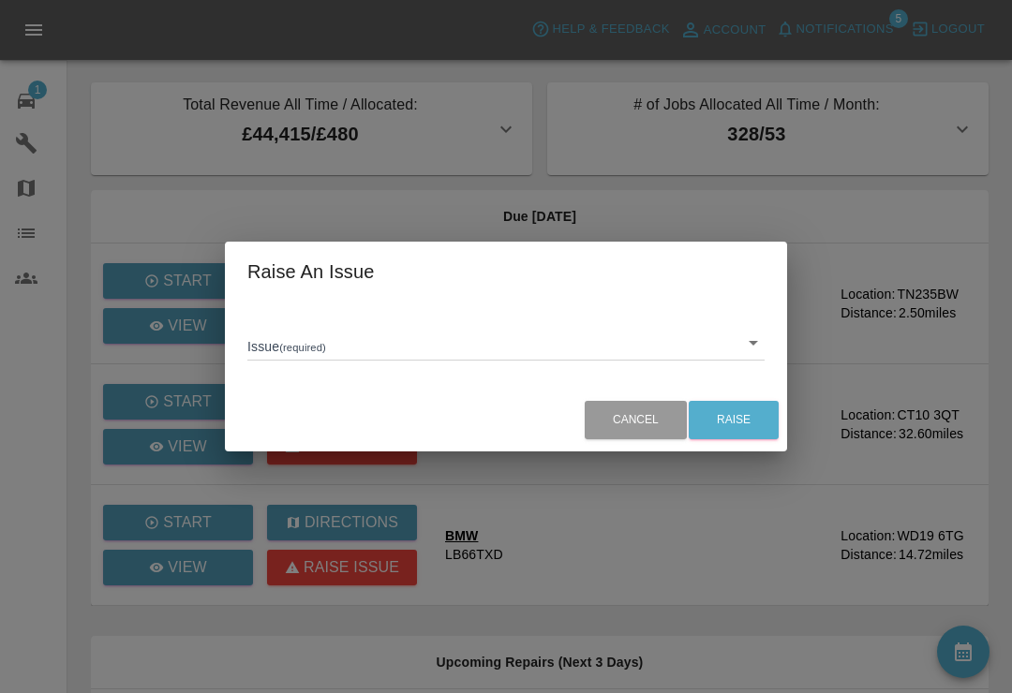
click at [756, 362] on body "Axioma Help & Feedback Account Notifications 5 Logout 1 Repair home Garages Map…" at bounding box center [506, 552] width 1012 height 1105
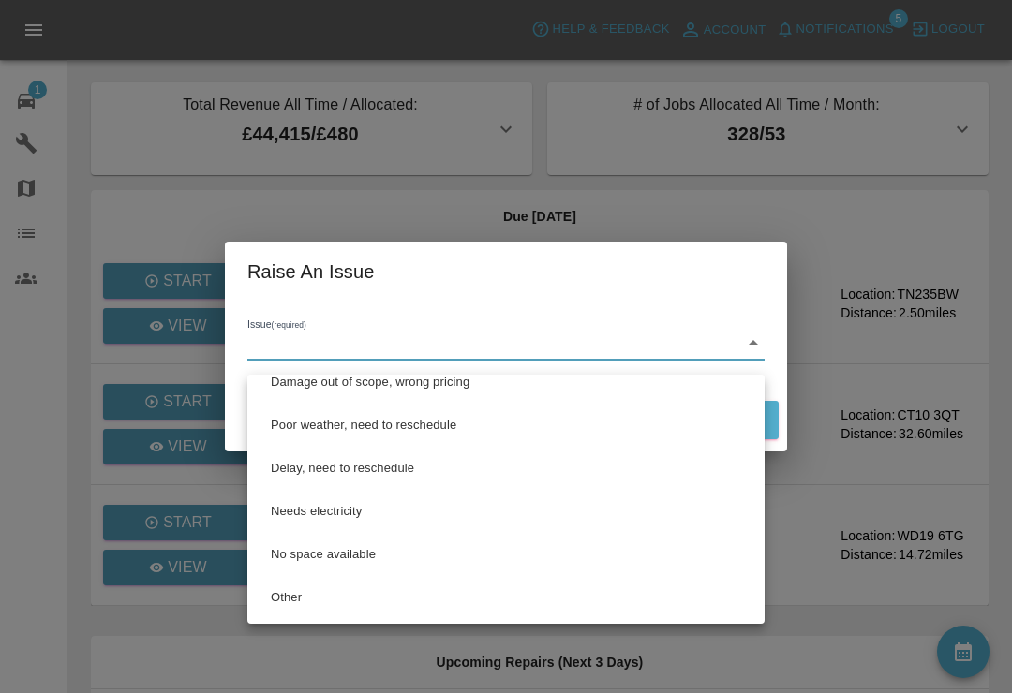
scroll to position [62, 0]
click at [291, 599] on li "Other" at bounding box center [506, 597] width 508 height 43
type input "Other"
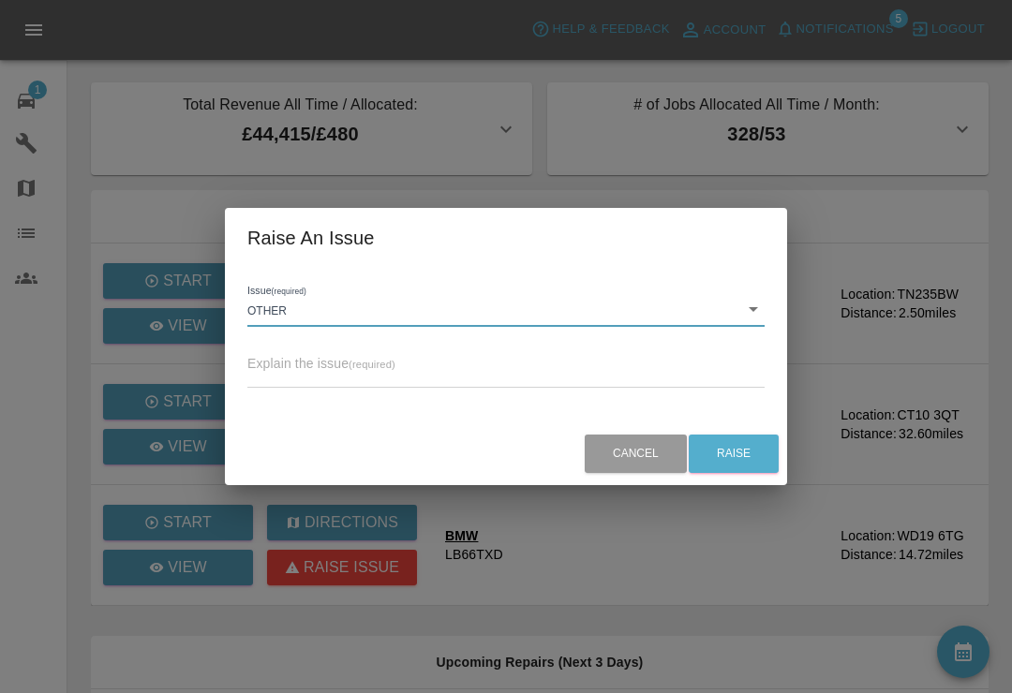
click at [588, 323] on body "Axioma Help & Feedback Account Notifications 5 Logout 1 Repair home Garages Map…" at bounding box center [506, 552] width 1012 height 1105
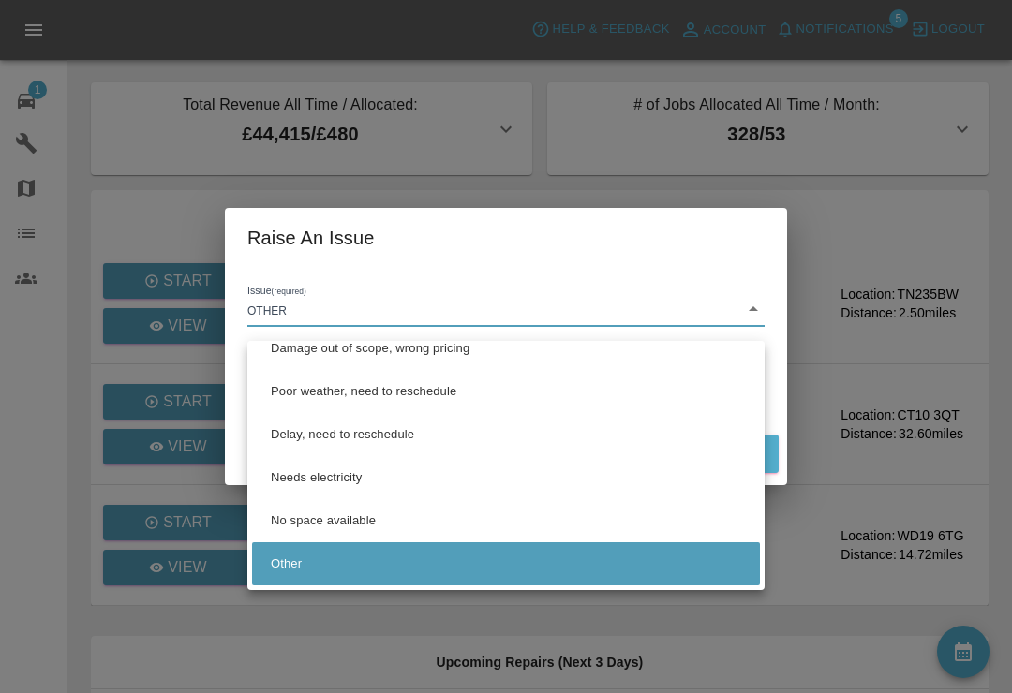
click at [616, 298] on div at bounding box center [506, 346] width 1012 height 693
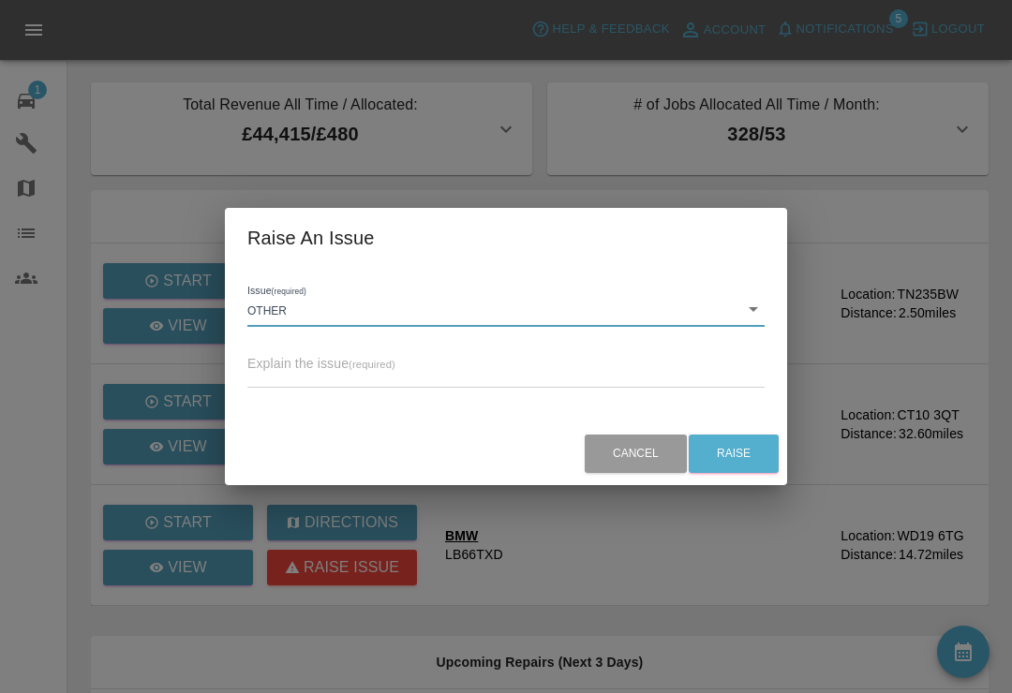
click at [526, 381] on textarea at bounding box center [505, 374] width 517 height 18
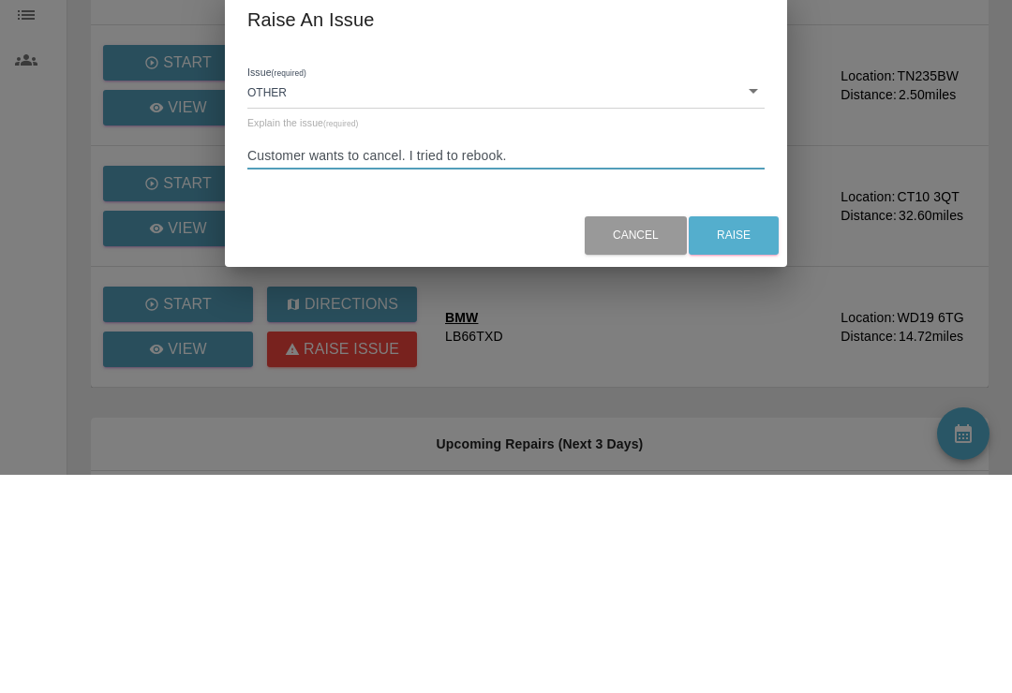
type textarea "Customer wants to cancel. I tried to rebook."
click at [747, 435] on button "Raise" at bounding box center [733, 454] width 90 height 38
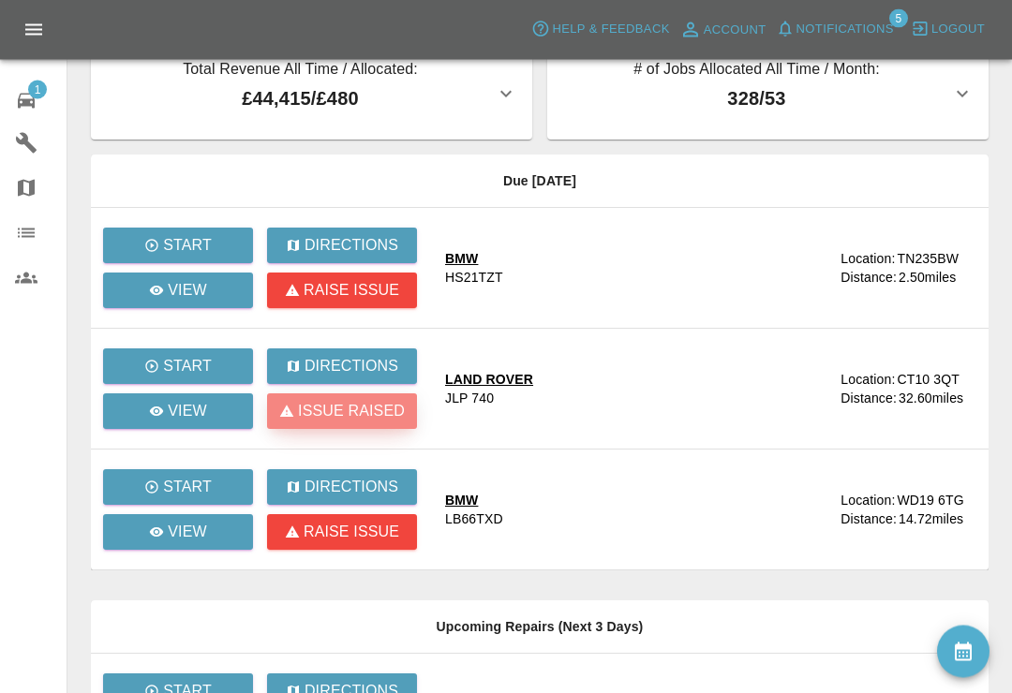
scroll to position [0, 0]
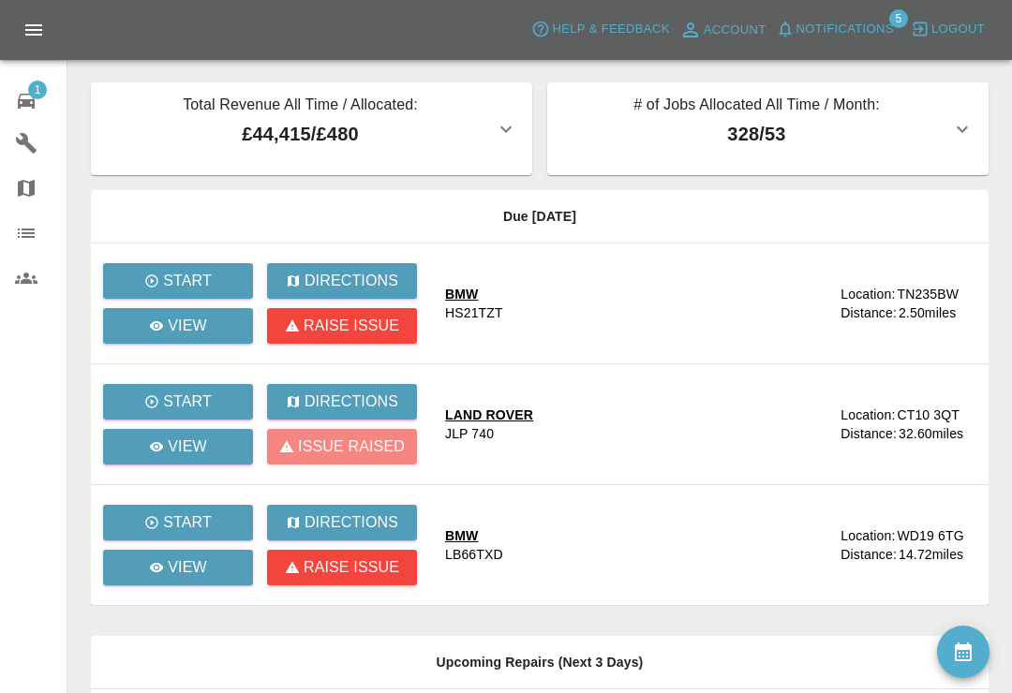
click at [27, 102] on icon at bounding box center [26, 101] width 17 height 15
click at [33, 106] on icon at bounding box center [26, 101] width 17 height 15
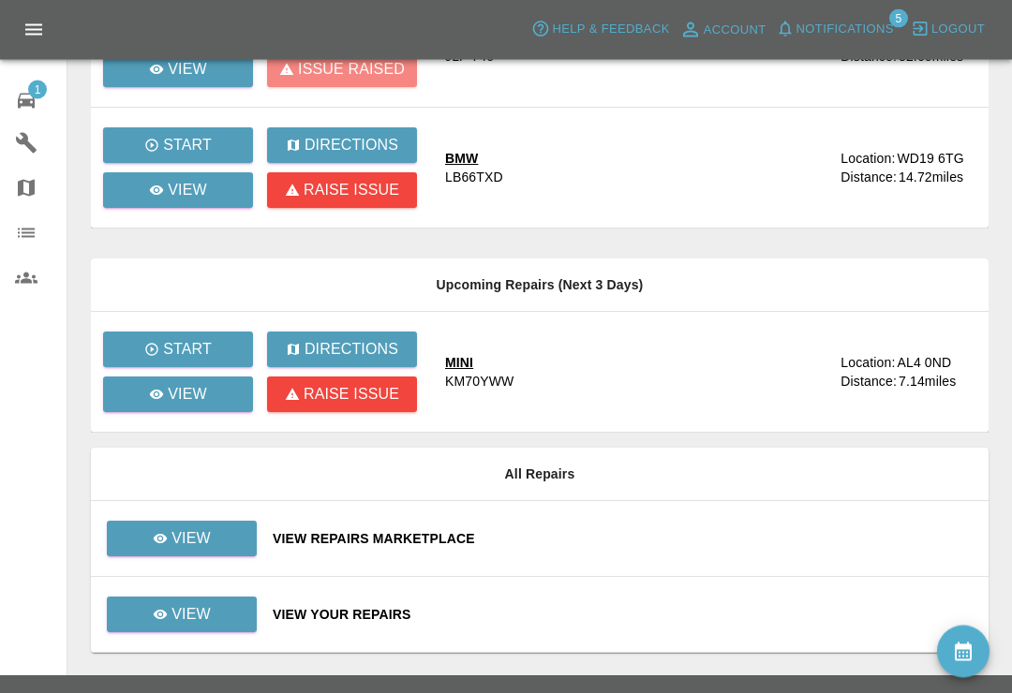
scroll to position [383, 0]
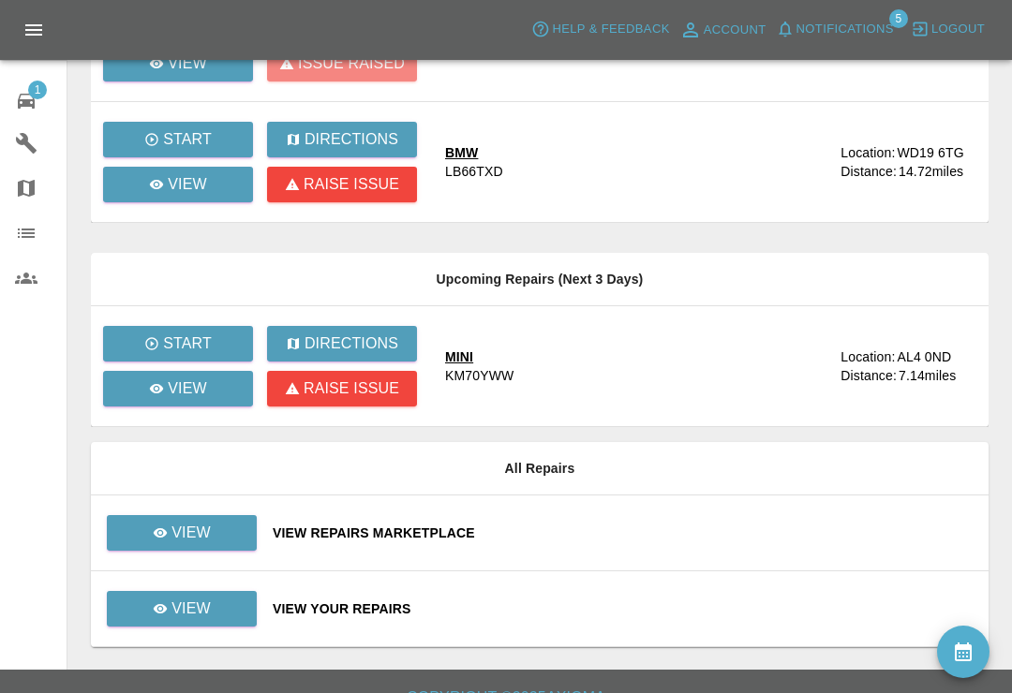
click at [676, 532] on div "View Repairs Marketplace" at bounding box center [623, 533] width 701 height 19
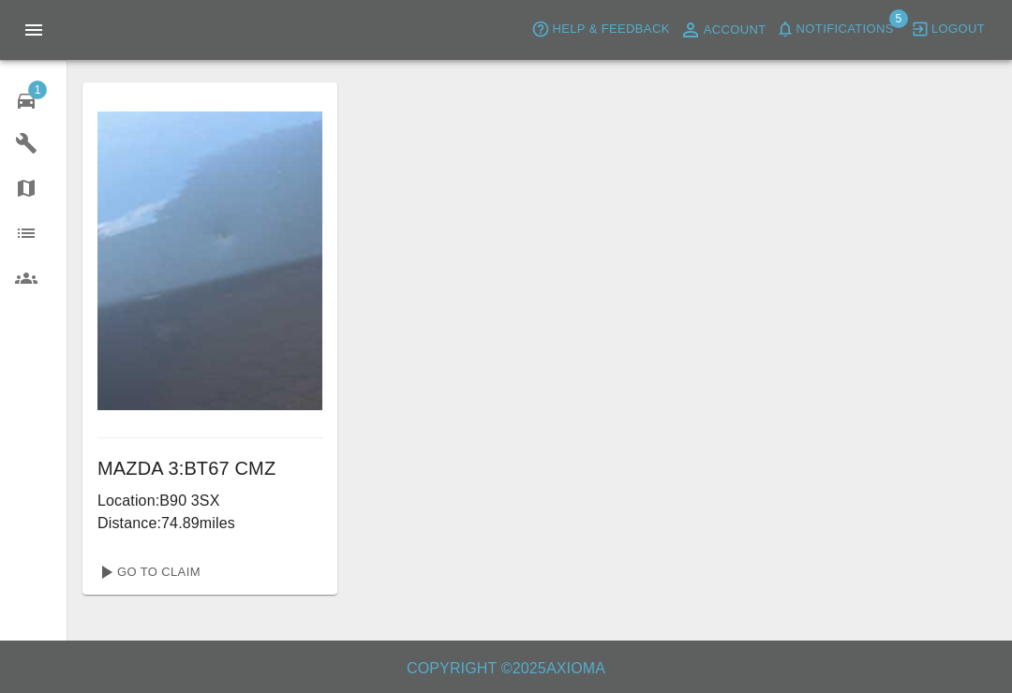
click at [791, 39] on button "Notifications" at bounding box center [834, 29] width 127 height 29
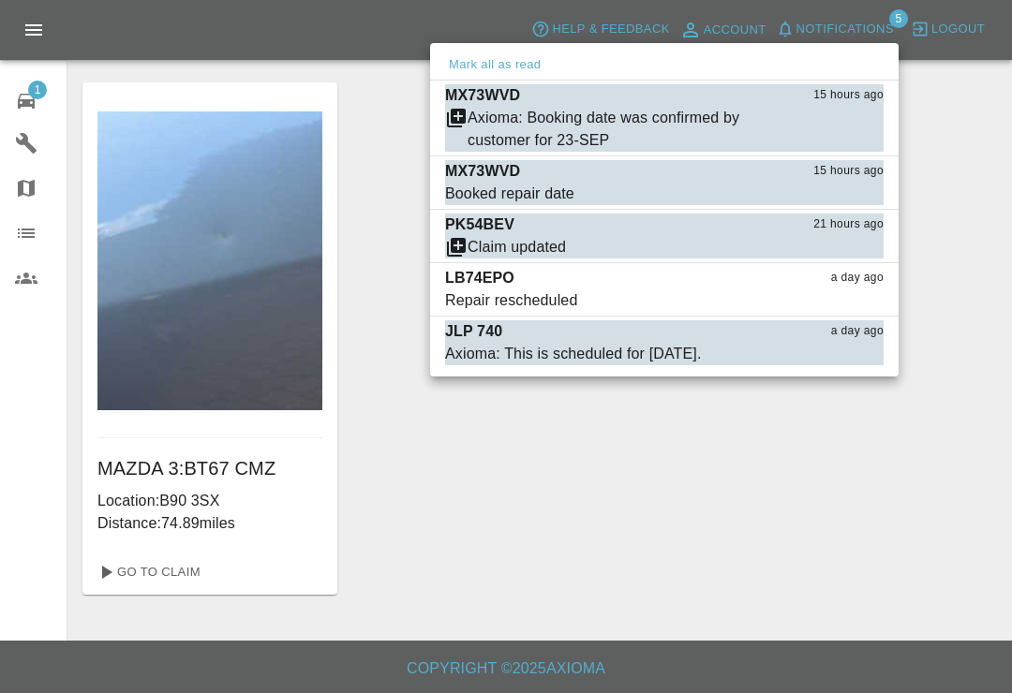
click at [853, 354] on button "Mark as read" at bounding box center [842, 355] width 82 height 22
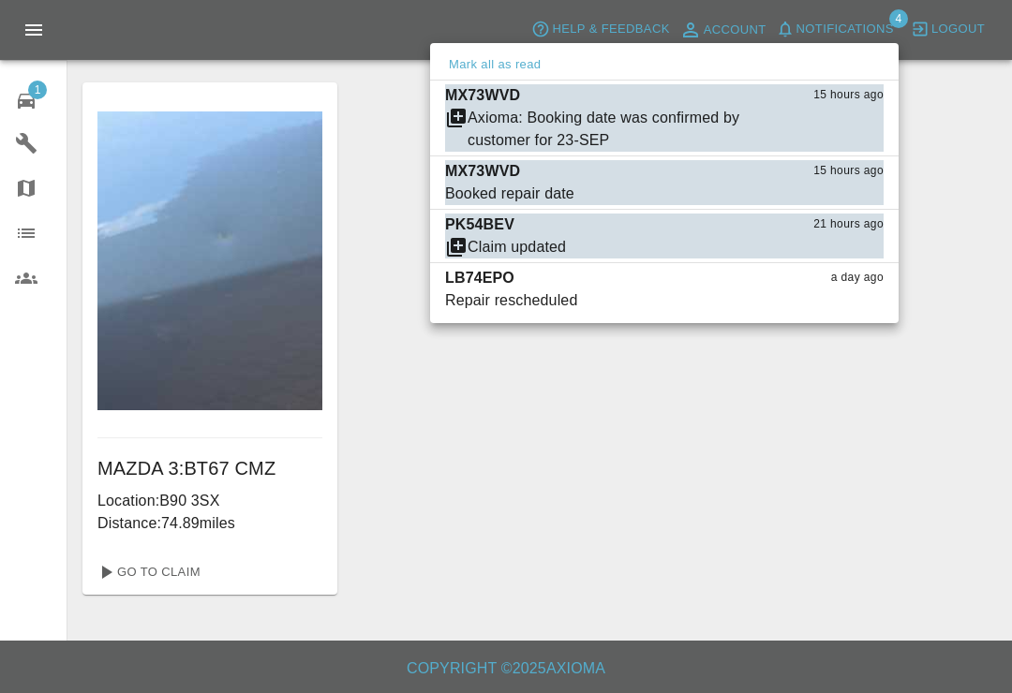
click at [857, 301] on button "Mark as read" at bounding box center [842, 301] width 82 height 22
